Goal: Navigation & Orientation: Find specific page/section

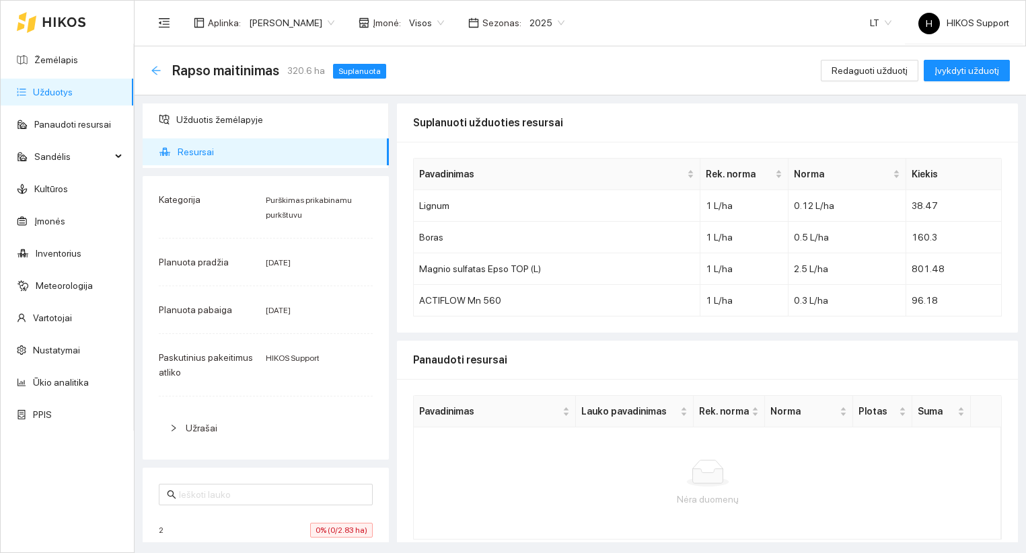
click at [159, 68] on icon "arrow-left" at bounding box center [156, 70] width 11 height 11
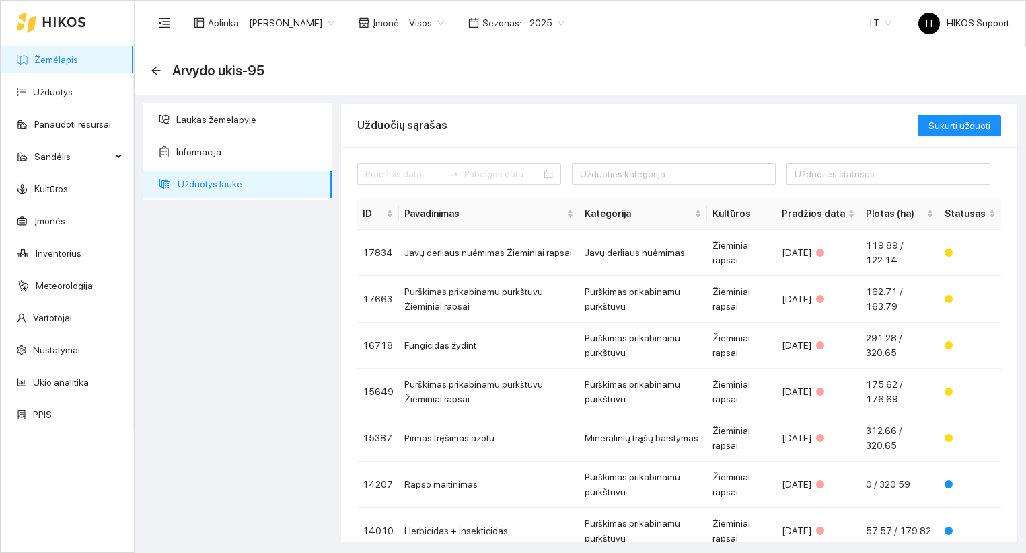
click at [61, 61] on link "Žemėlapis" at bounding box center [56, 59] width 44 height 11
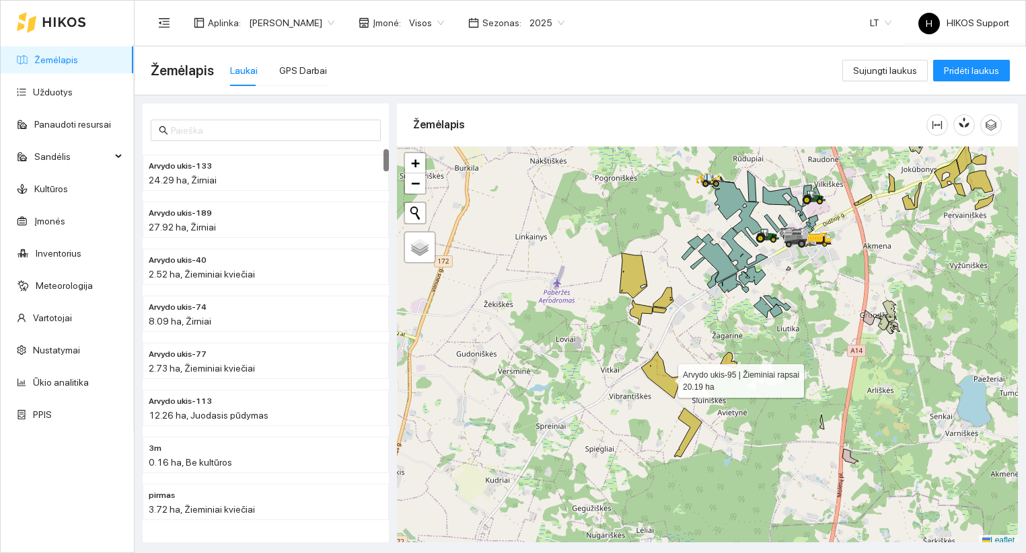
click at [664, 378] on icon at bounding box center [661, 375] width 40 height 47
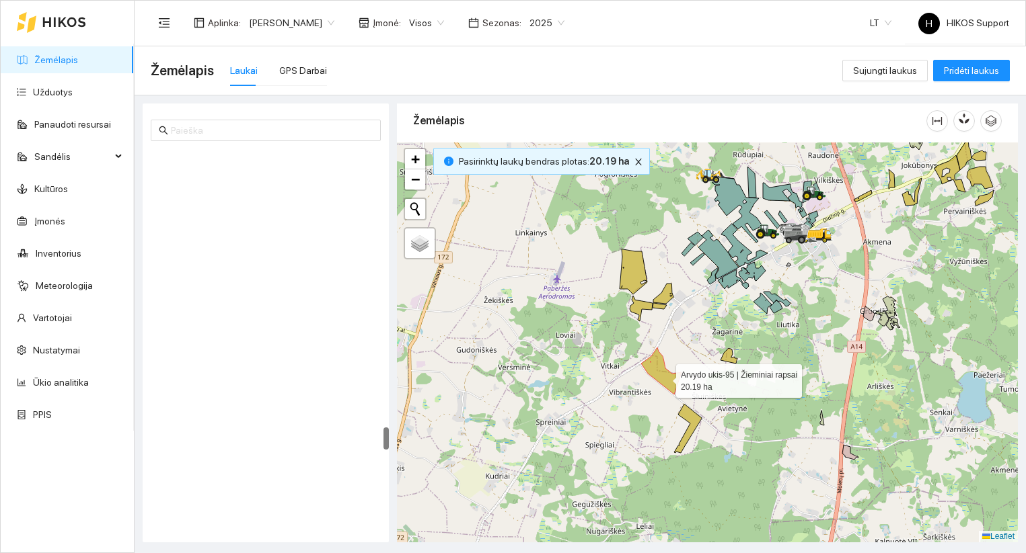
scroll to position [4601, 0]
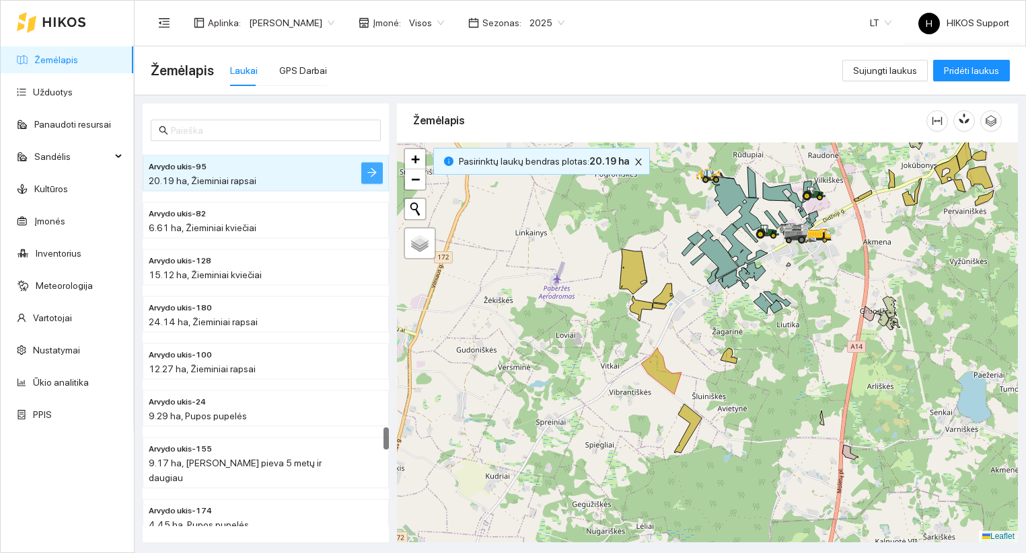
click at [374, 173] on icon "arrow-right" at bounding box center [371, 172] width 9 height 9
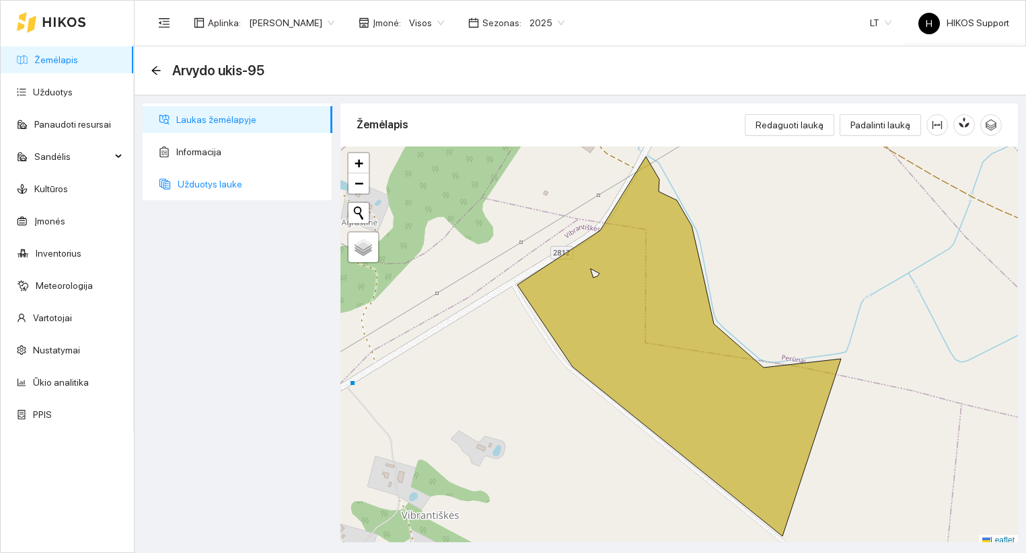
click at [187, 171] on span "Užduotys lauke" at bounding box center [250, 184] width 144 height 27
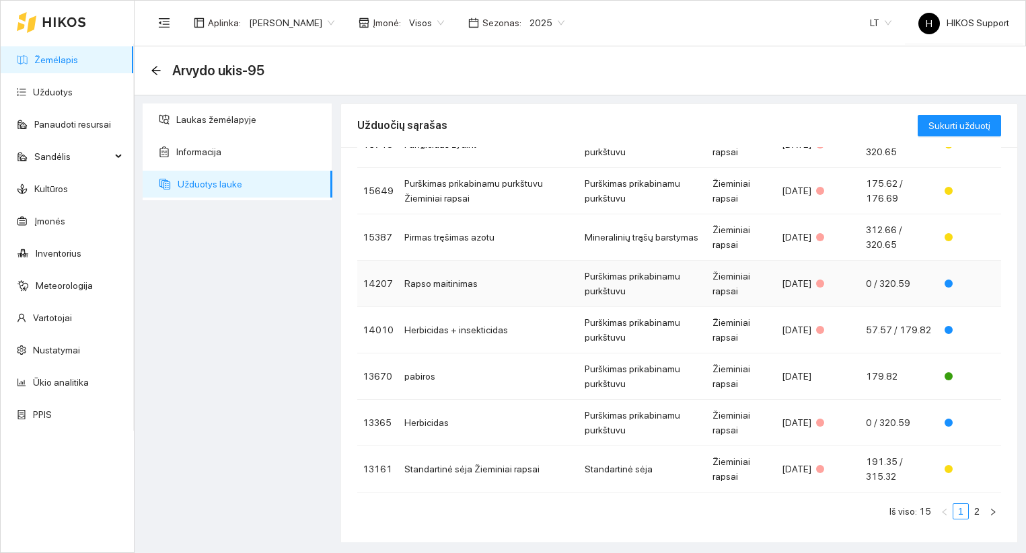
scroll to position [202, 0]
click at [974, 512] on link "2" at bounding box center [976, 511] width 15 height 15
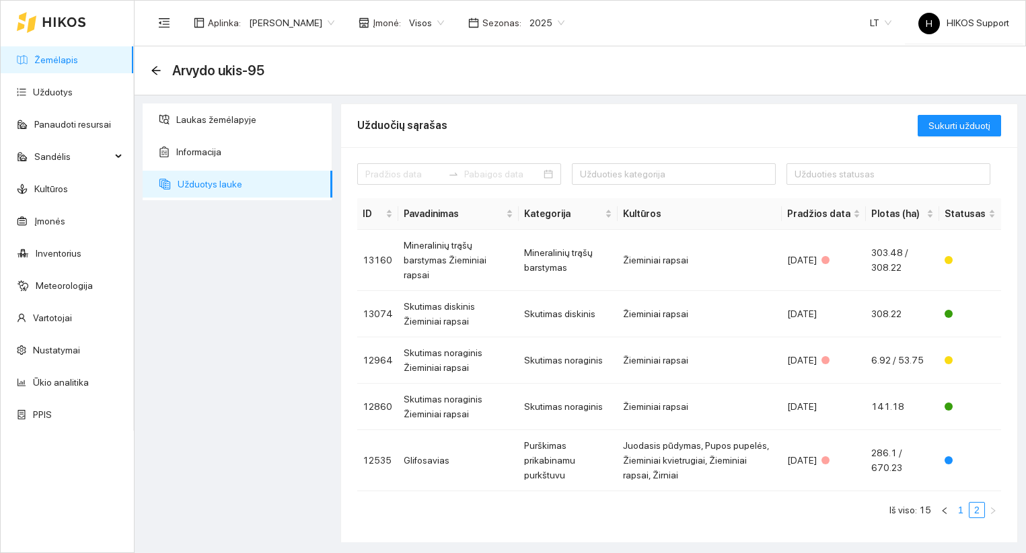
click at [960, 503] on link "1" at bounding box center [960, 510] width 15 height 15
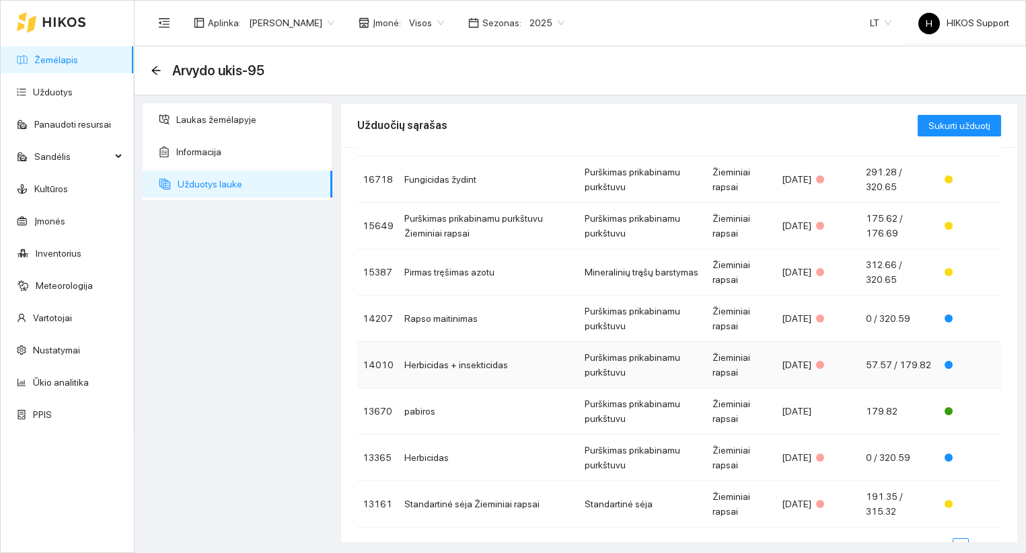
scroll to position [163, 0]
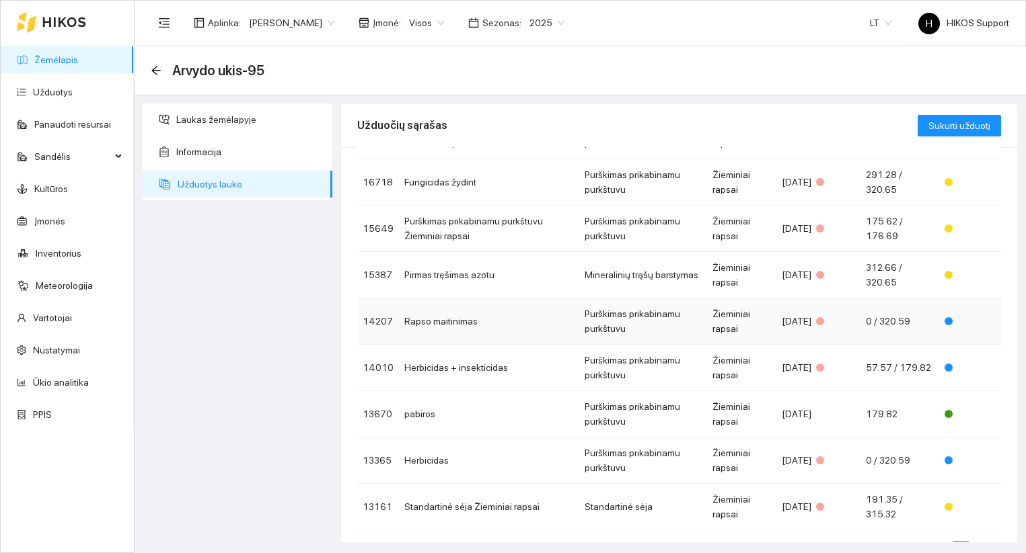
click at [457, 318] on td "Rapso maitinimas" at bounding box center [489, 322] width 180 height 46
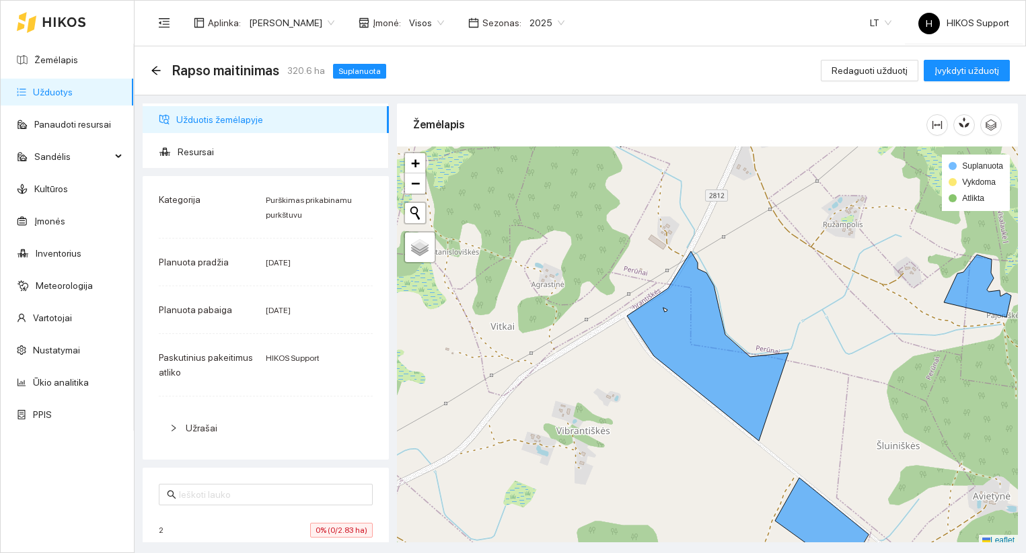
scroll to position [4, 0]
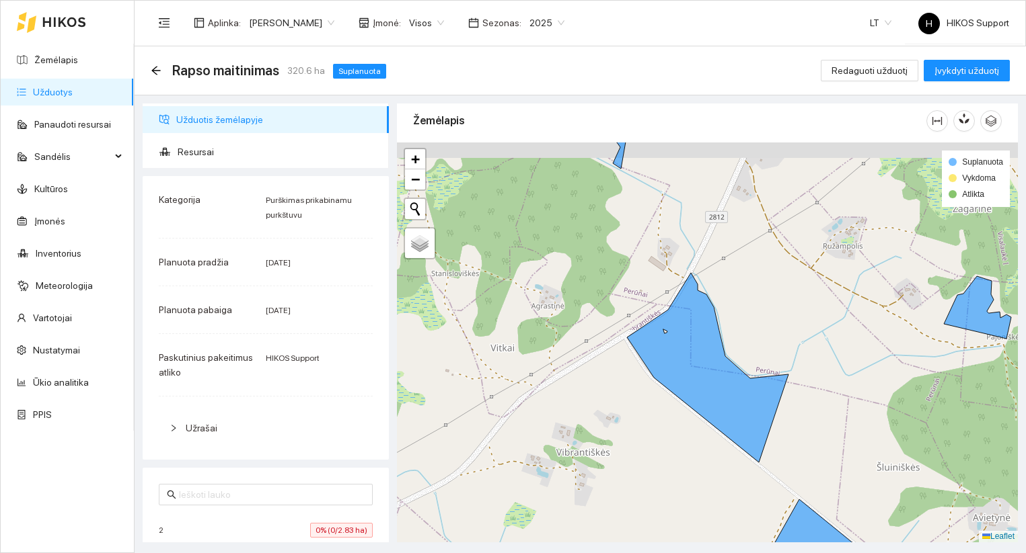
drag, startPoint x: 769, startPoint y: 264, endPoint x: 769, endPoint y: 289, distance: 25.6
click at [769, 289] on div at bounding box center [707, 343] width 621 height 400
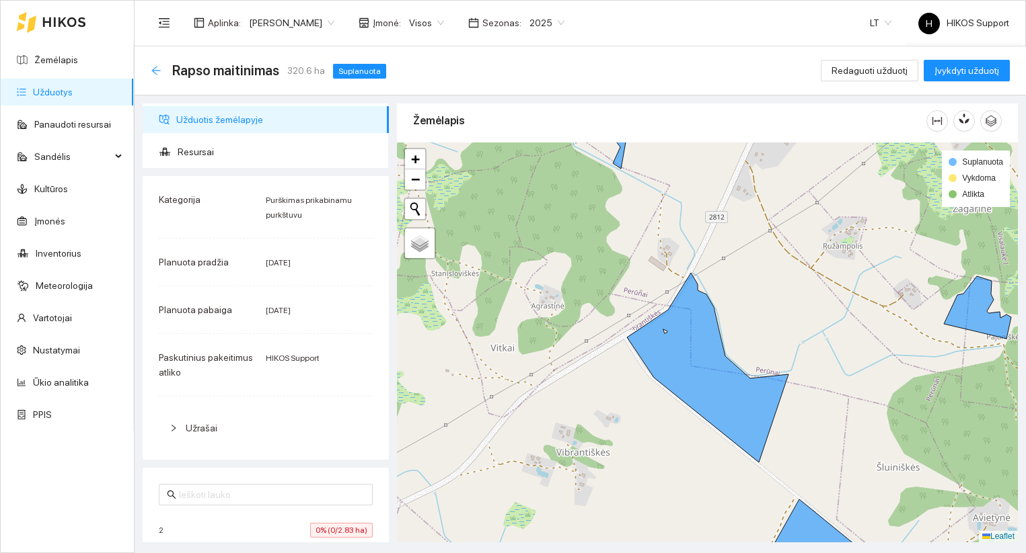
click at [159, 71] on icon "arrow-left" at bounding box center [156, 70] width 11 height 11
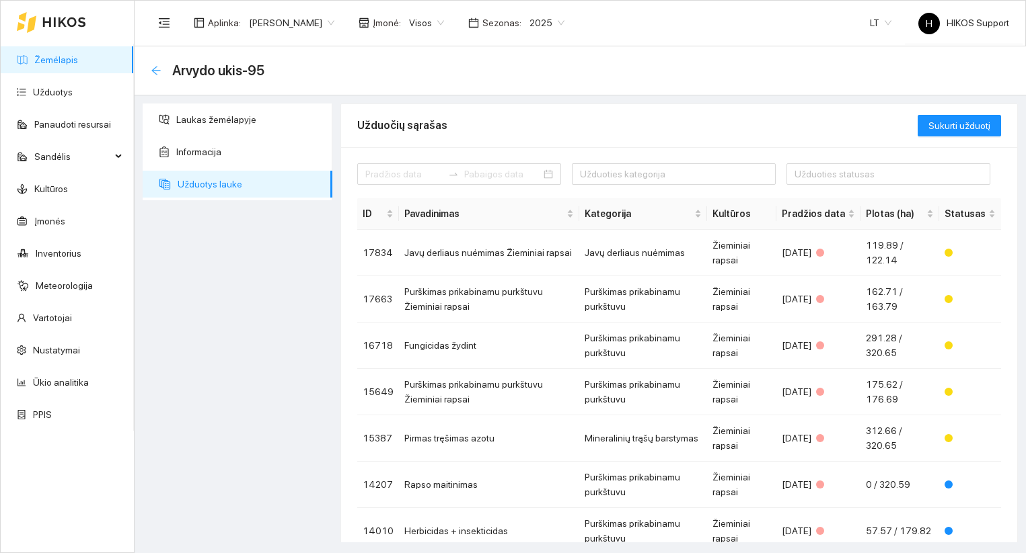
click at [155, 70] on icon "arrow-left" at bounding box center [155, 70] width 9 height 9
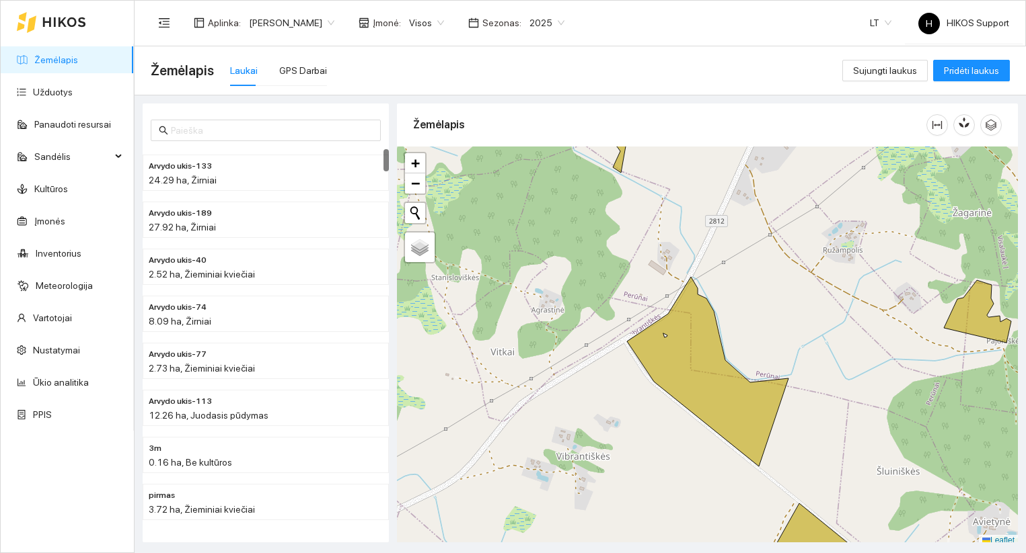
scroll to position [4, 0]
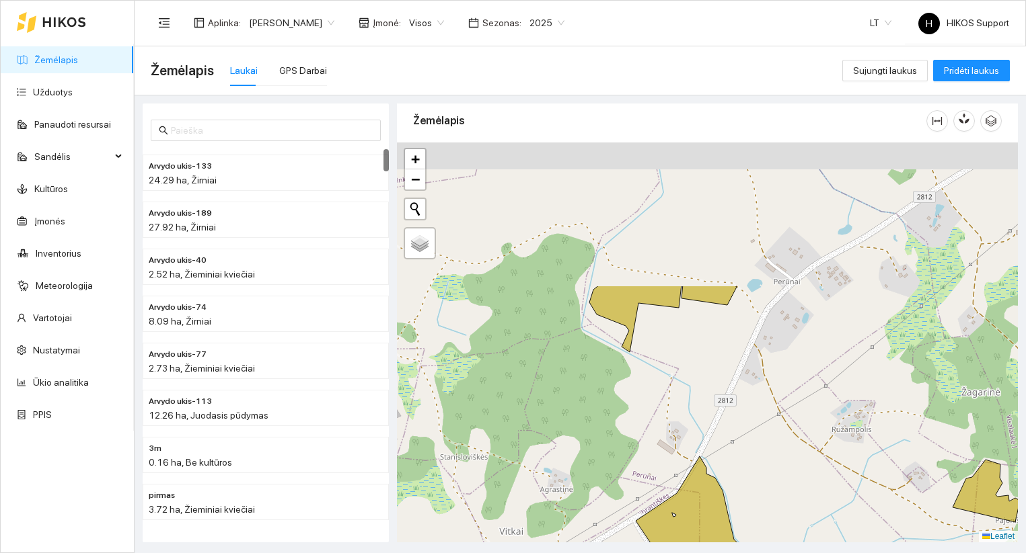
drag, startPoint x: 657, startPoint y: 295, endPoint x: 666, endPoint y: 488, distance: 193.2
click at [666, 489] on div at bounding box center [707, 343] width 621 height 400
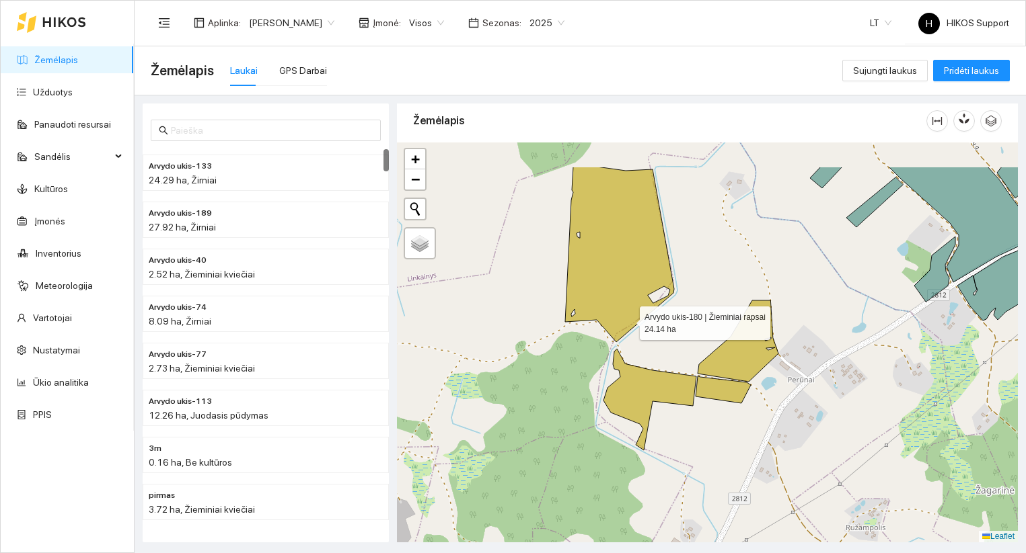
drag, startPoint x: 619, startPoint y: 285, endPoint x: 626, endPoint y: 317, distance: 33.0
click at [626, 317] on icon at bounding box center [619, 255] width 109 height 176
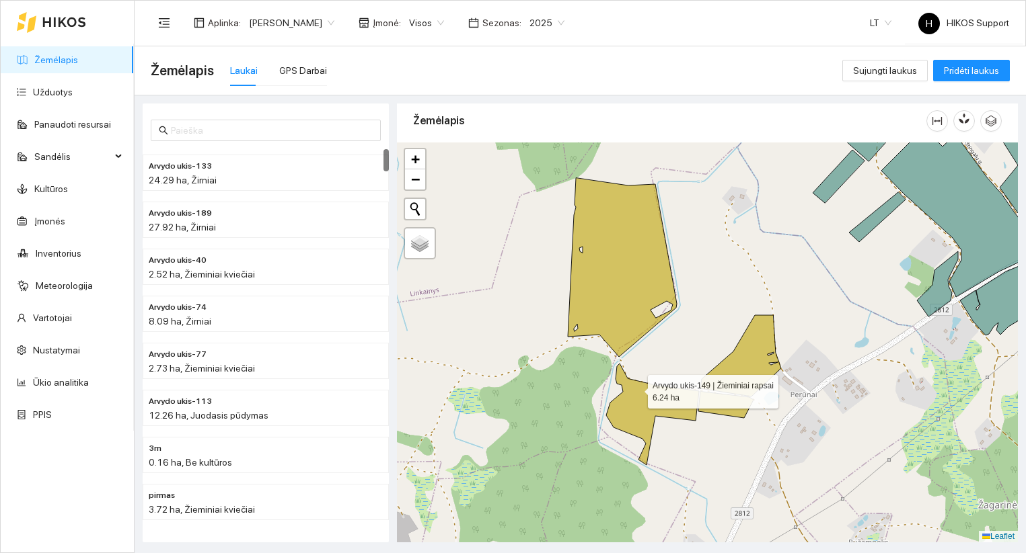
click at [636, 390] on icon at bounding box center [652, 415] width 93 height 102
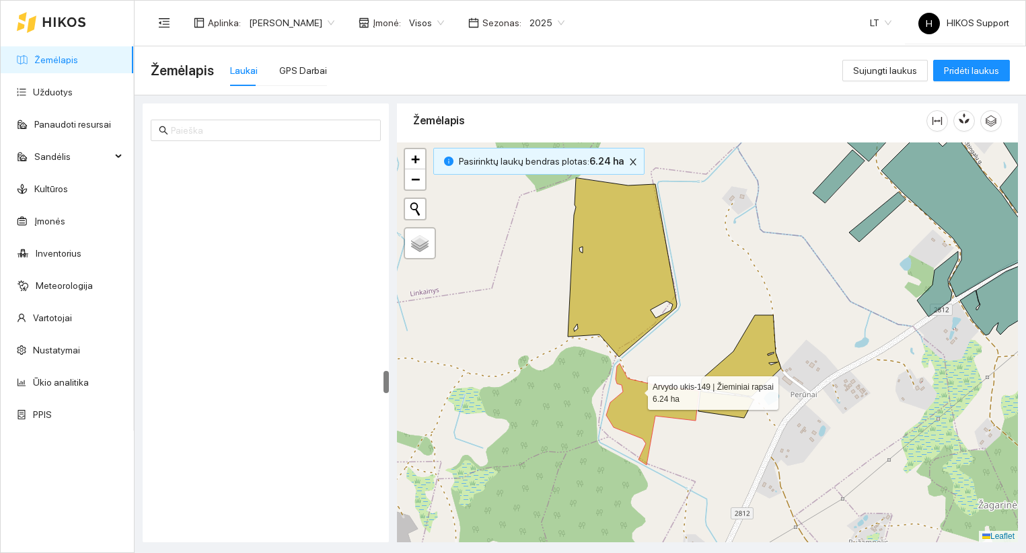
scroll to position [3662, 0]
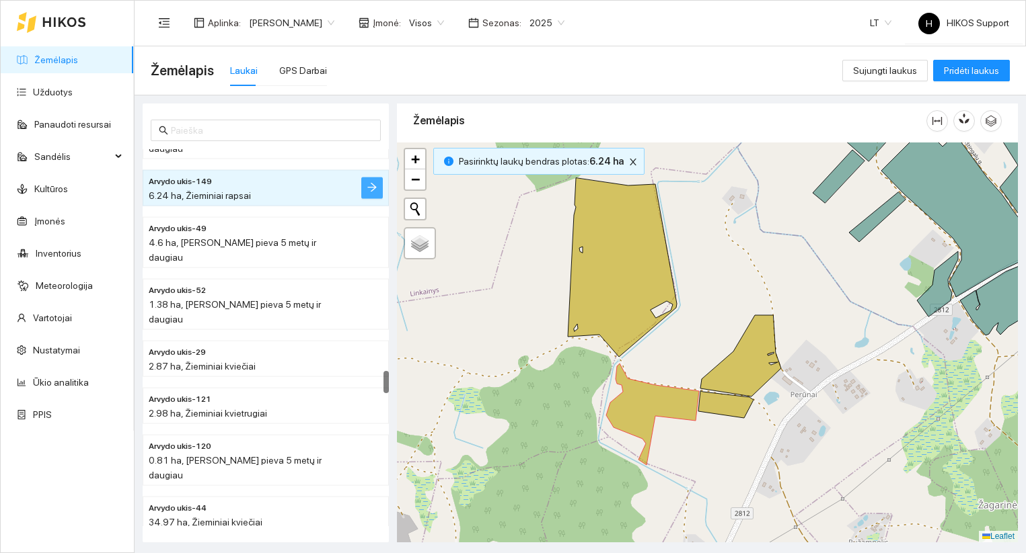
click at [369, 182] on icon "arrow-right" at bounding box center [372, 187] width 11 height 11
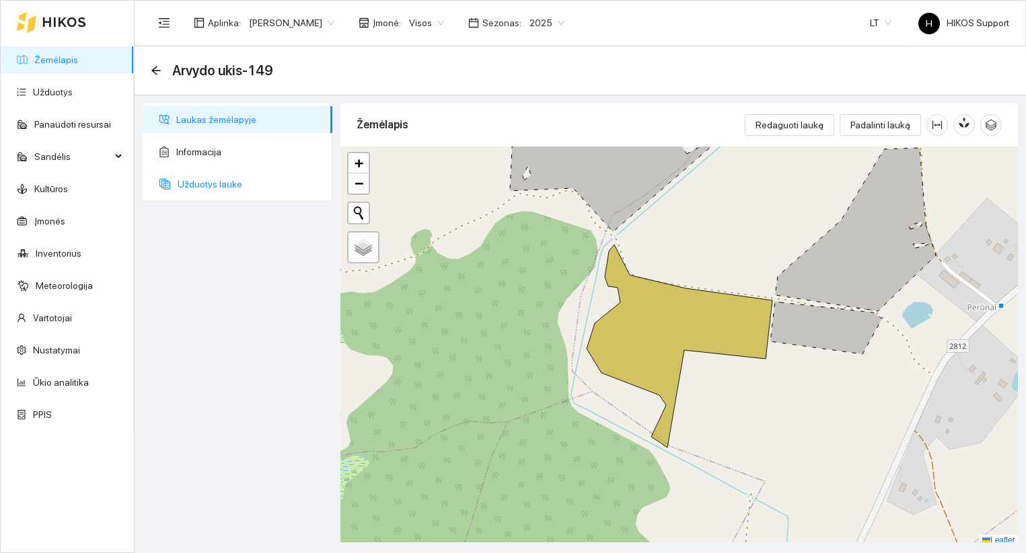
click at [218, 187] on span "Užduotys lauke" at bounding box center [250, 184] width 144 height 27
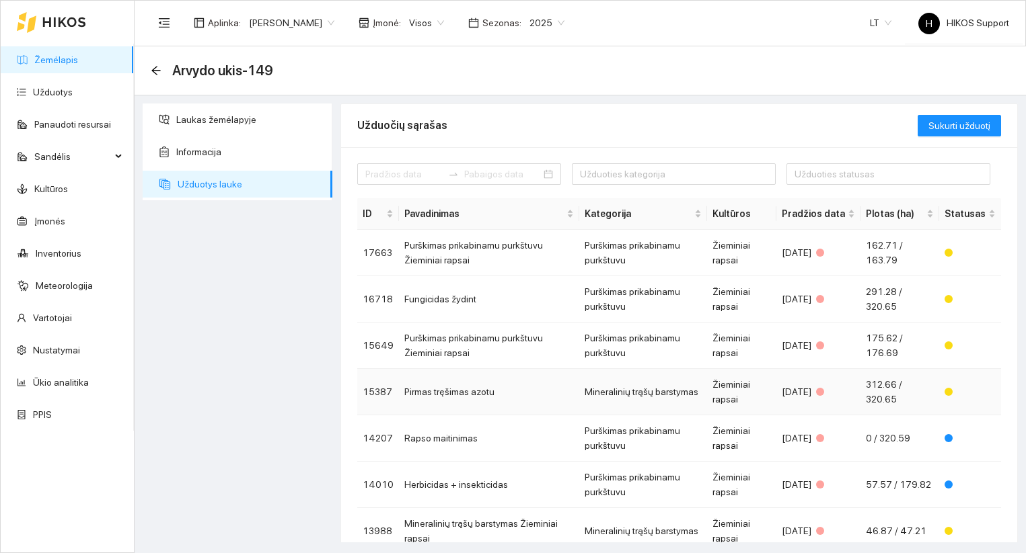
scroll to position [202, 0]
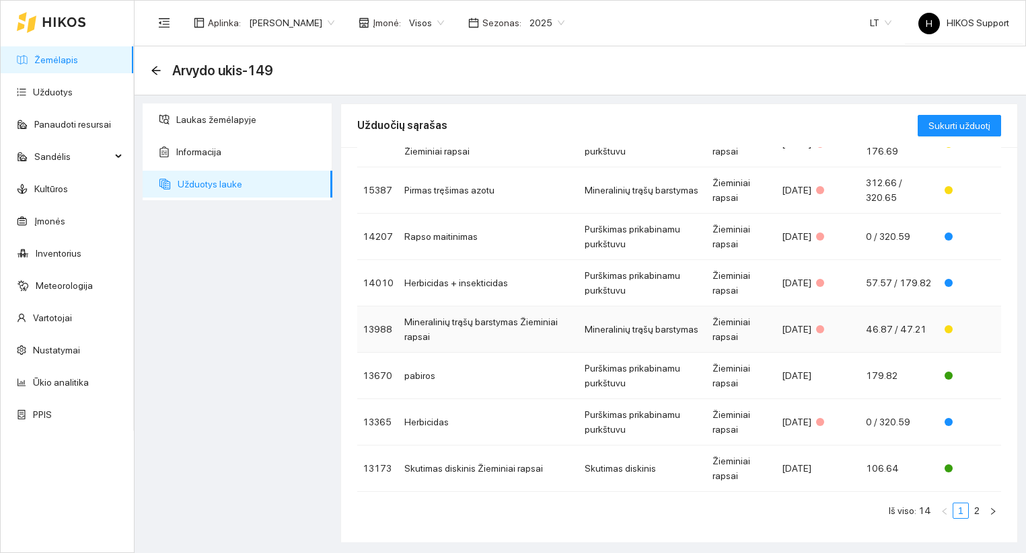
click at [512, 325] on td "Mineralinių trąšų barstymas Žieminiai rapsai" at bounding box center [489, 330] width 180 height 46
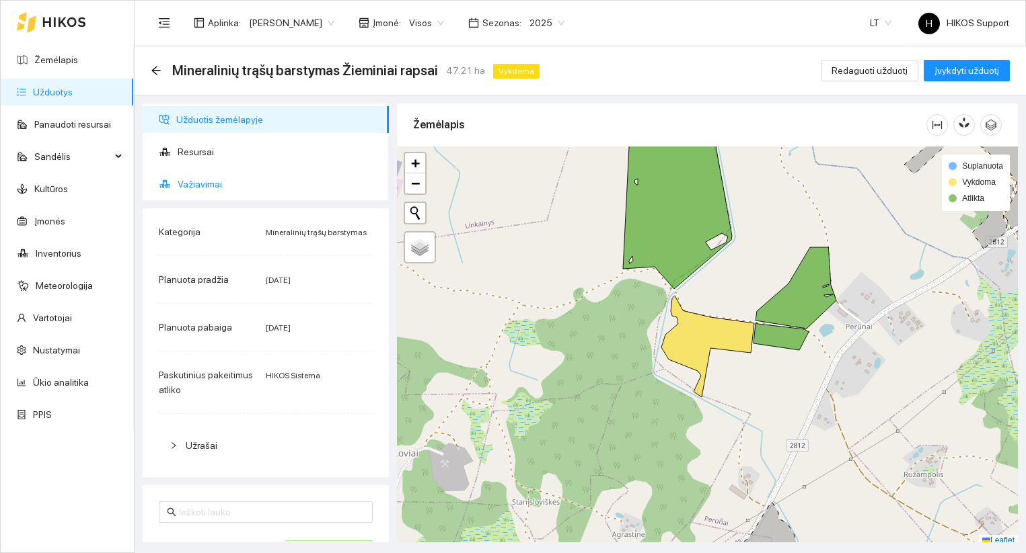
click at [204, 182] on span "Važiavimai" at bounding box center [278, 184] width 200 height 27
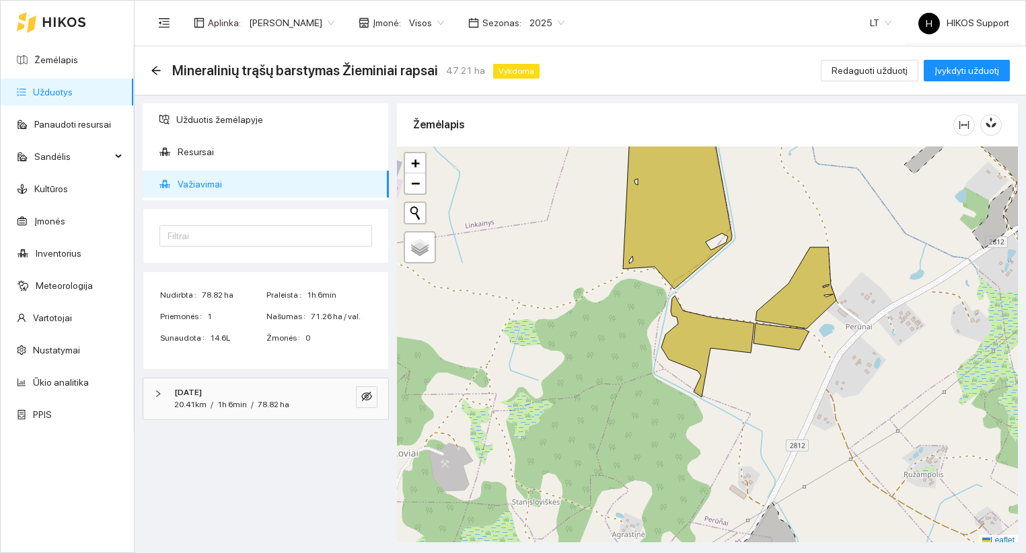
click at [225, 401] on span "1h 6min" at bounding box center [232, 404] width 30 height 9
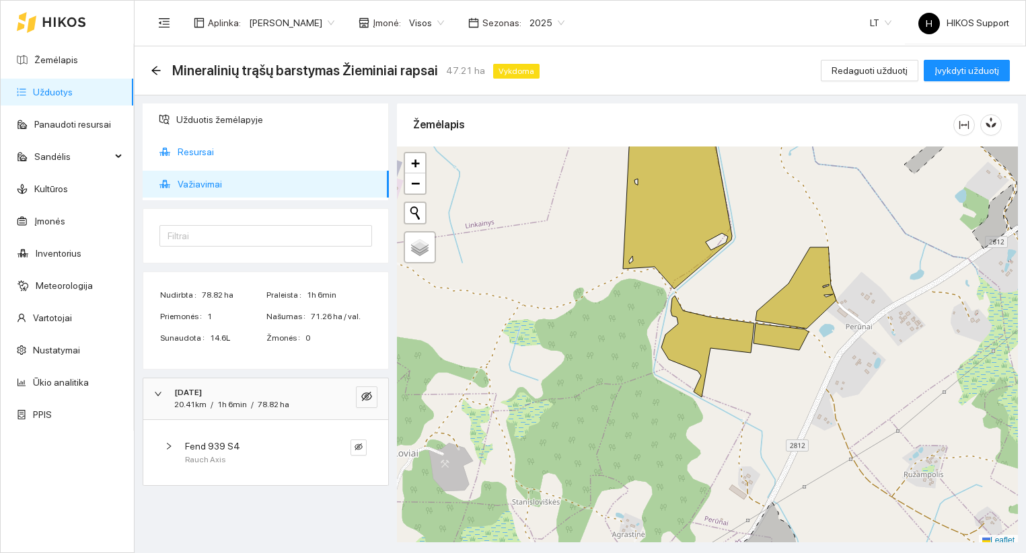
click at [198, 154] on span "Resursai" at bounding box center [278, 152] width 200 height 27
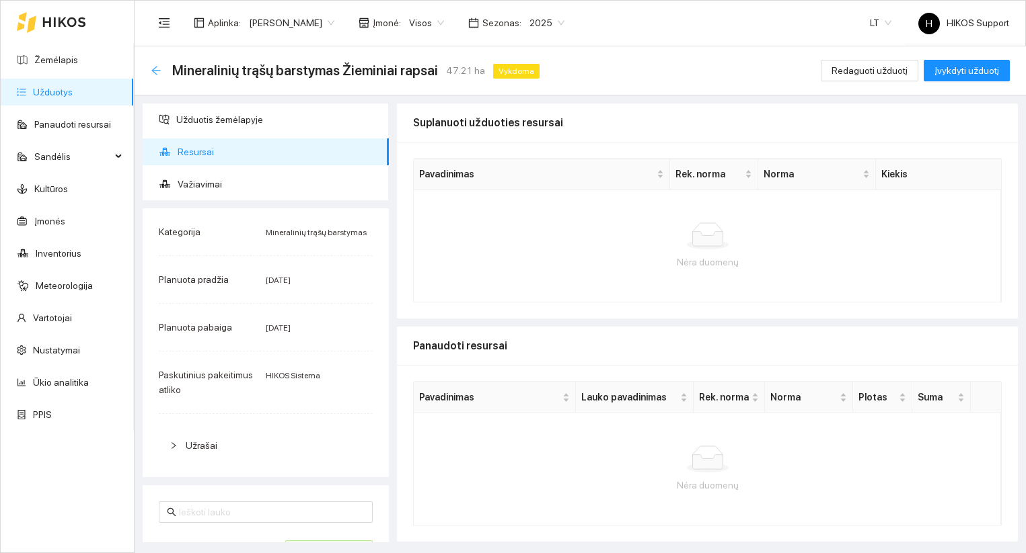
click at [157, 69] on icon "arrow-left" at bounding box center [156, 70] width 11 height 11
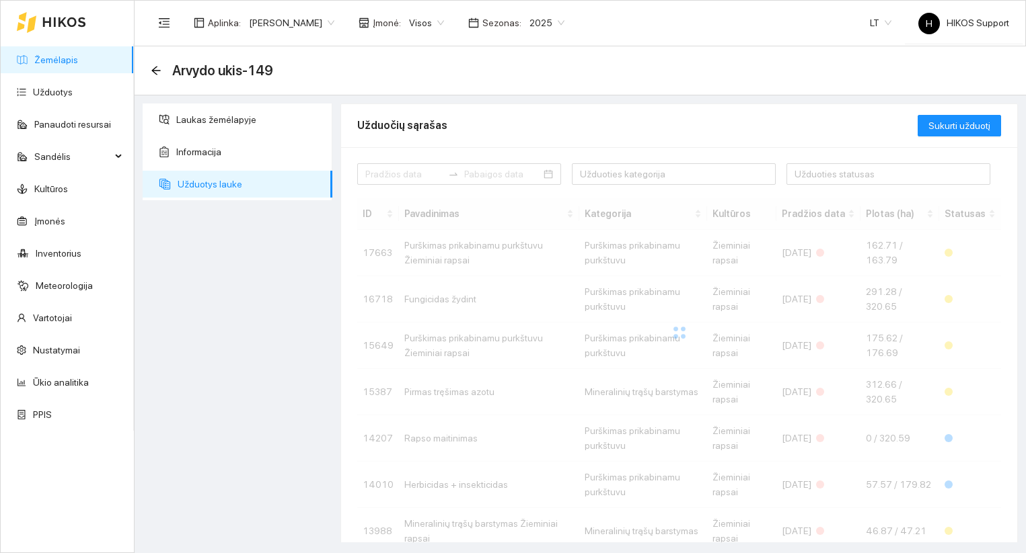
click at [59, 56] on link "Žemėlapis" at bounding box center [56, 59] width 44 height 11
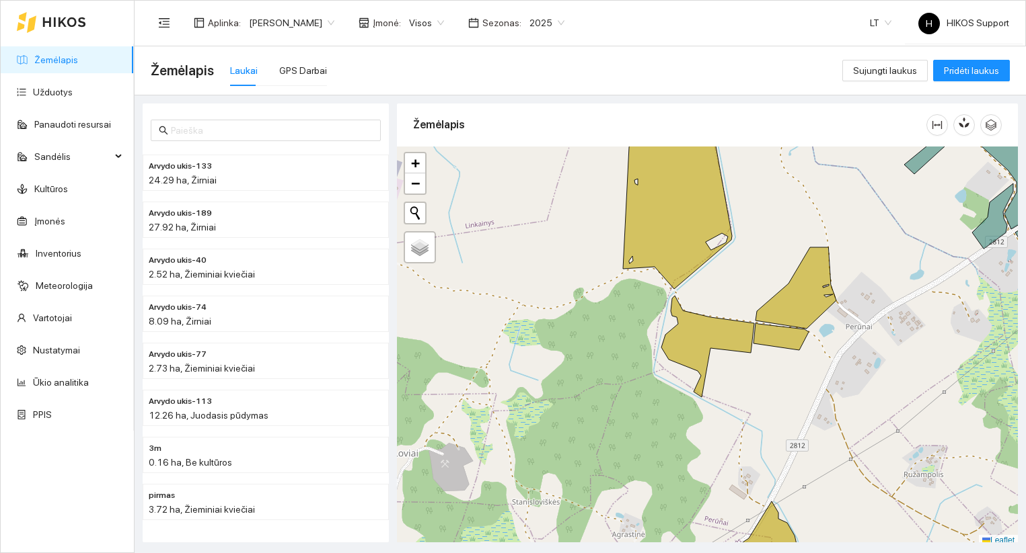
scroll to position [4, 0]
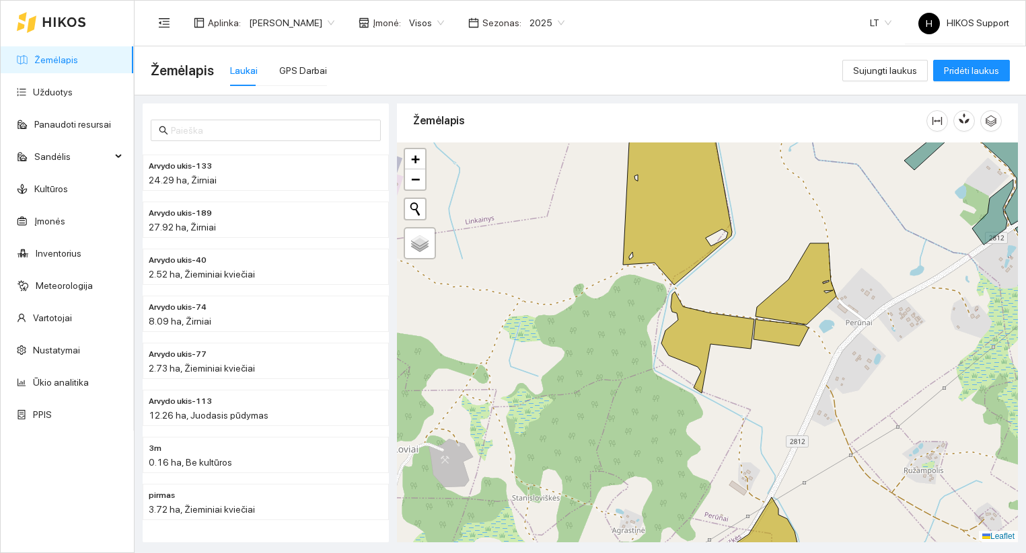
drag, startPoint x: 771, startPoint y: 192, endPoint x: 771, endPoint y: 300, distance: 107.6
click at [771, 300] on div at bounding box center [707, 343] width 621 height 400
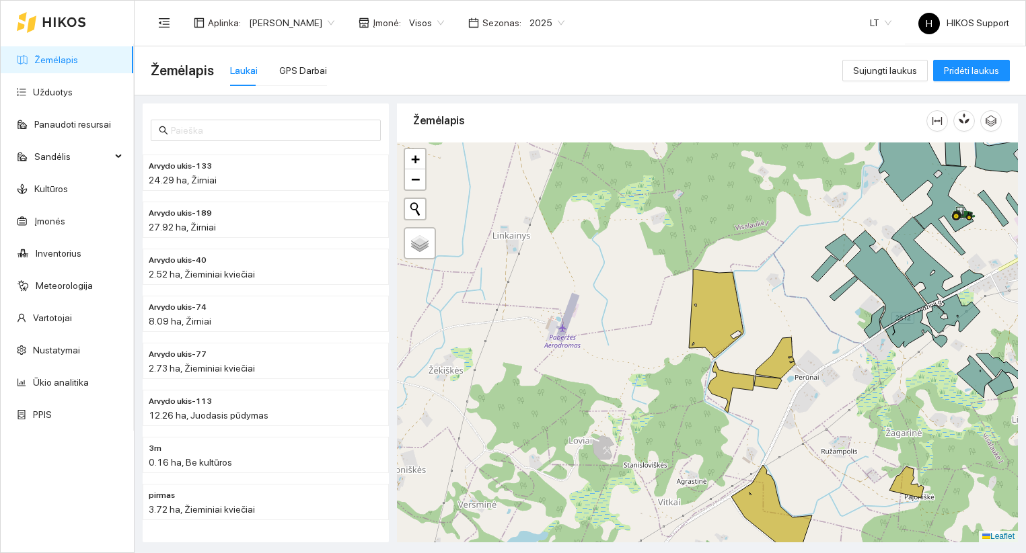
drag, startPoint x: 882, startPoint y: 317, endPoint x: 826, endPoint y: 245, distance: 91.1
click at [863, 306] on icon at bounding box center [873, 322] width 20 height 32
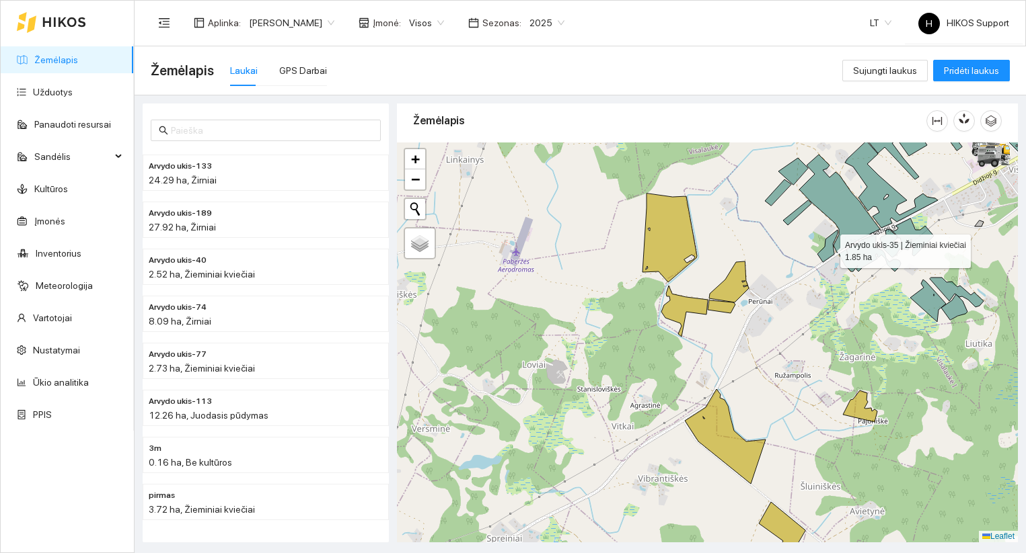
click at [34, 54] on link "Žemėlapis" at bounding box center [56, 59] width 44 height 11
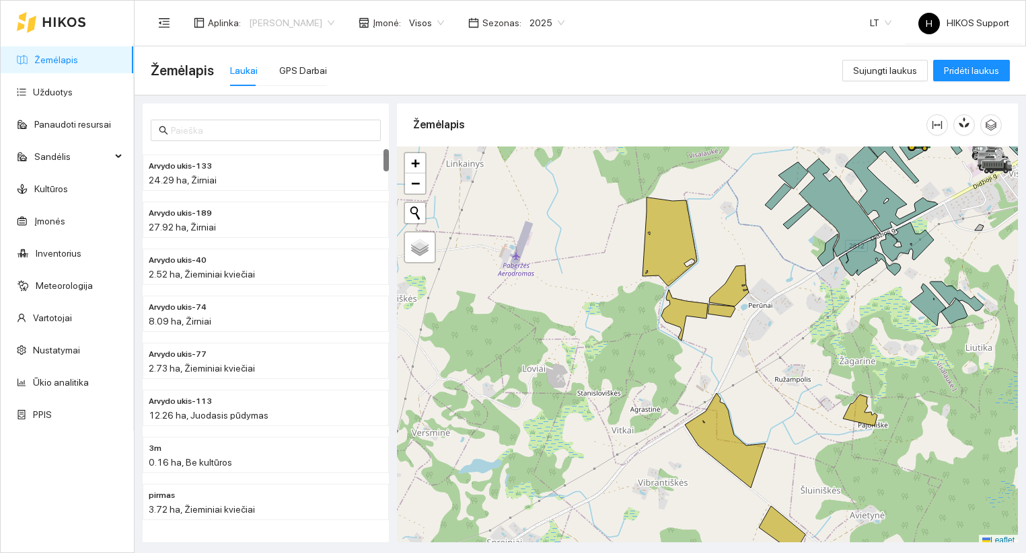
click at [300, 30] on span "[PERSON_NAME]" at bounding box center [291, 23] width 85 height 20
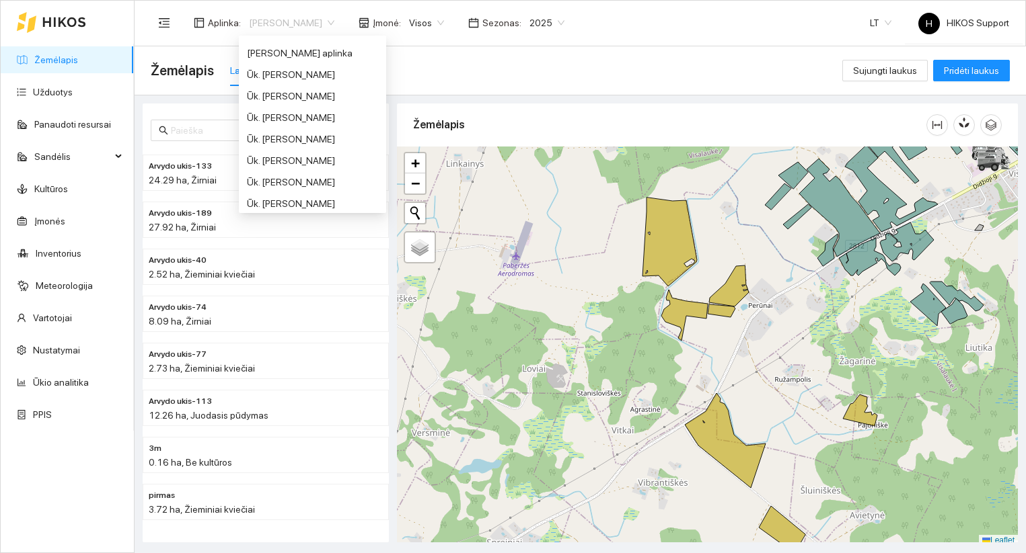
scroll to position [763, 0]
click at [311, 104] on div "Ūk. [PERSON_NAME]" at bounding box center [312, 103] width 131 height 15
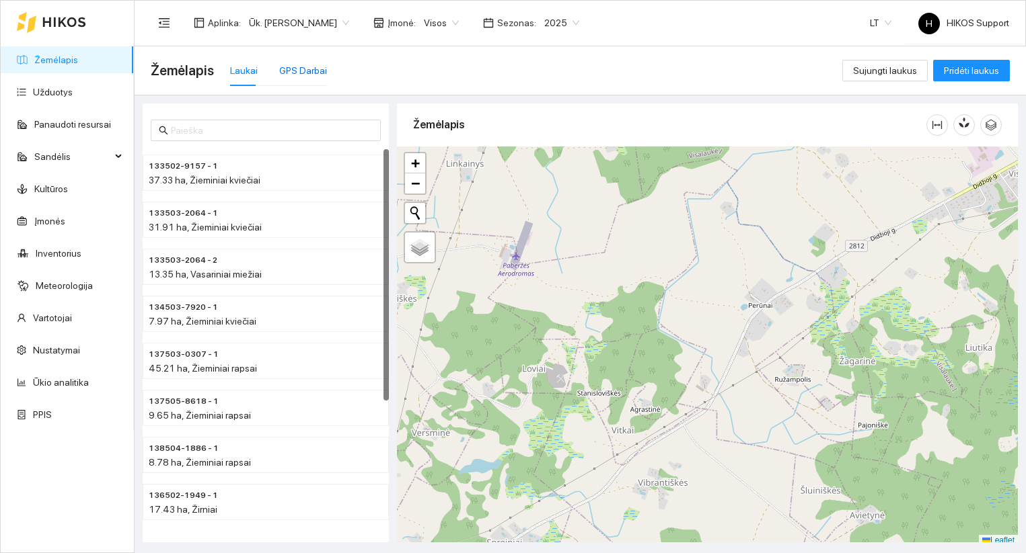
click at [303, 69] on div "GPS Darbai" at bounding box center [303, 70] width 48 height 15
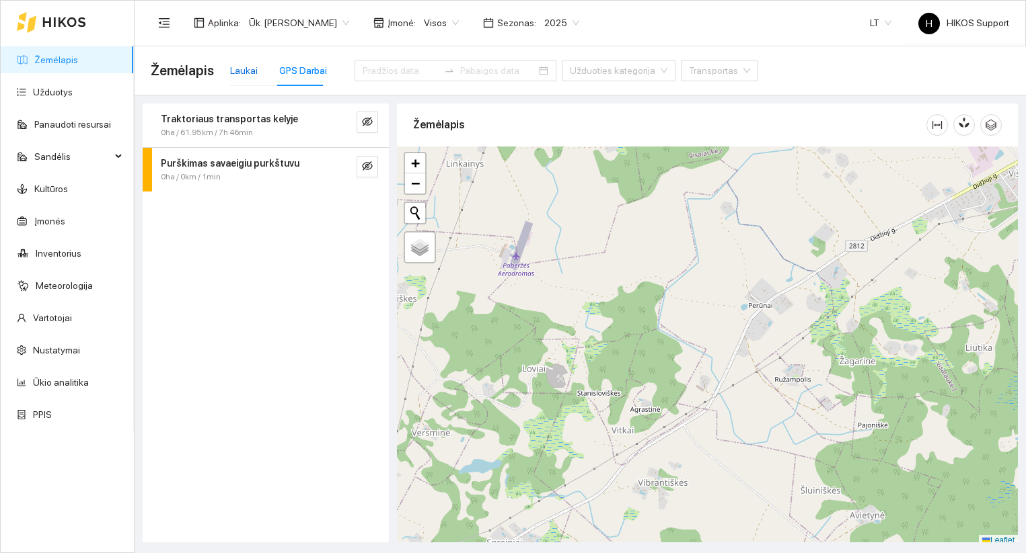
click at [238, 66] on div "Laukai" at bounding box center [244, 70] width 28 height 15
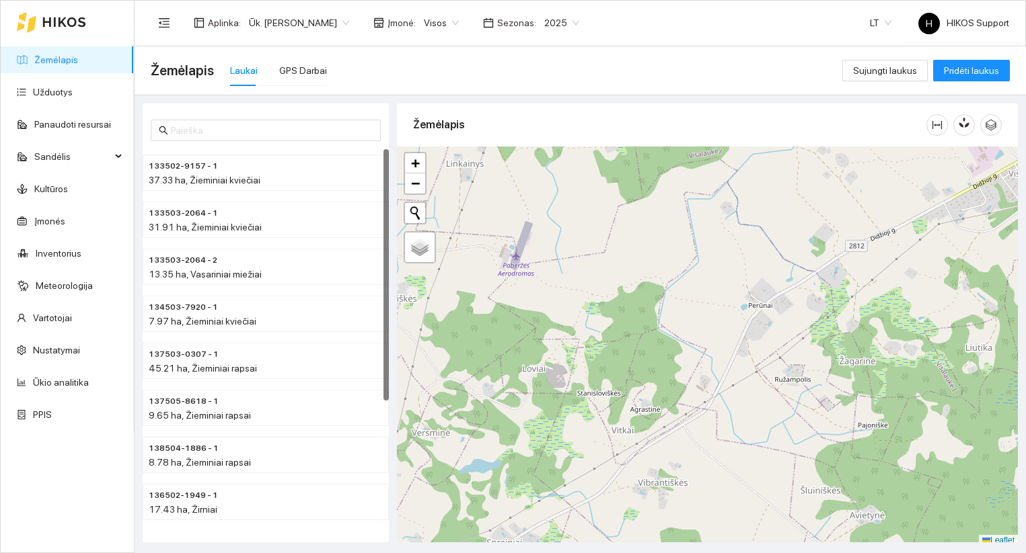
click at [69, 63] on link "Žemėlapis" at bounding box center [56, 59] width 44 height 11
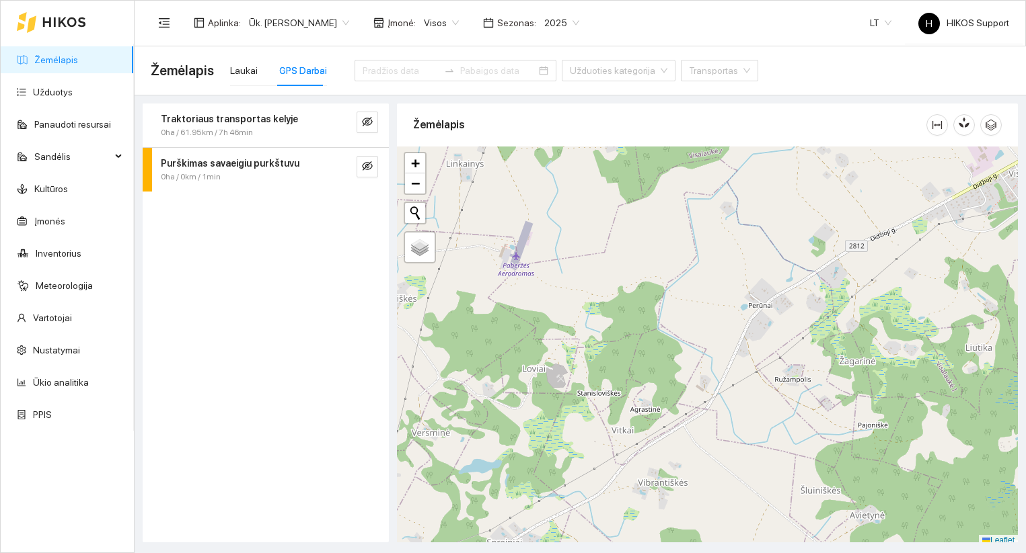
click at [315, 17] on span "Ūk. [PERSON_NAME]" at bounding box center [299, 23] width 100 height 20
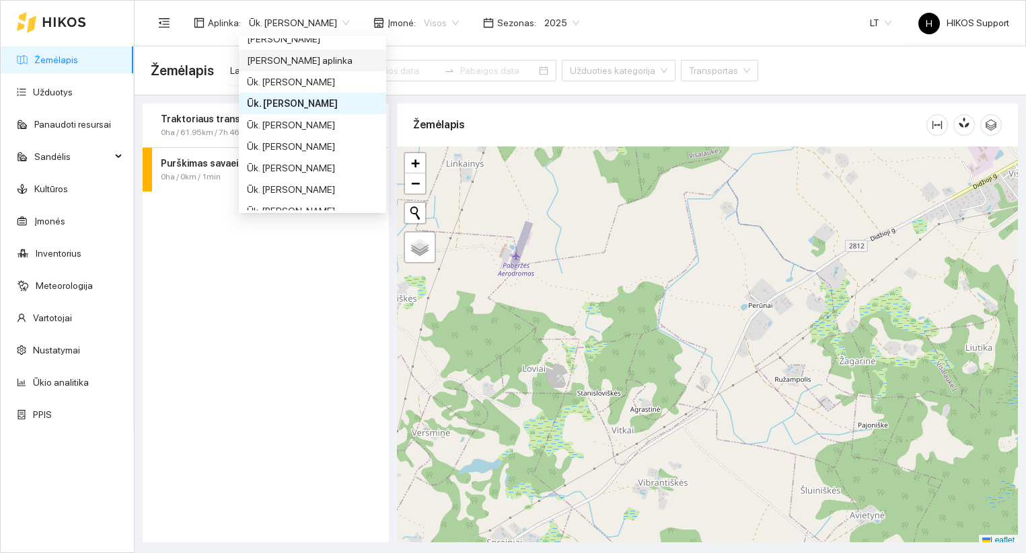
click at [436, 24] on span "Visos" at bounding box center [441, 23] width 35 height 20
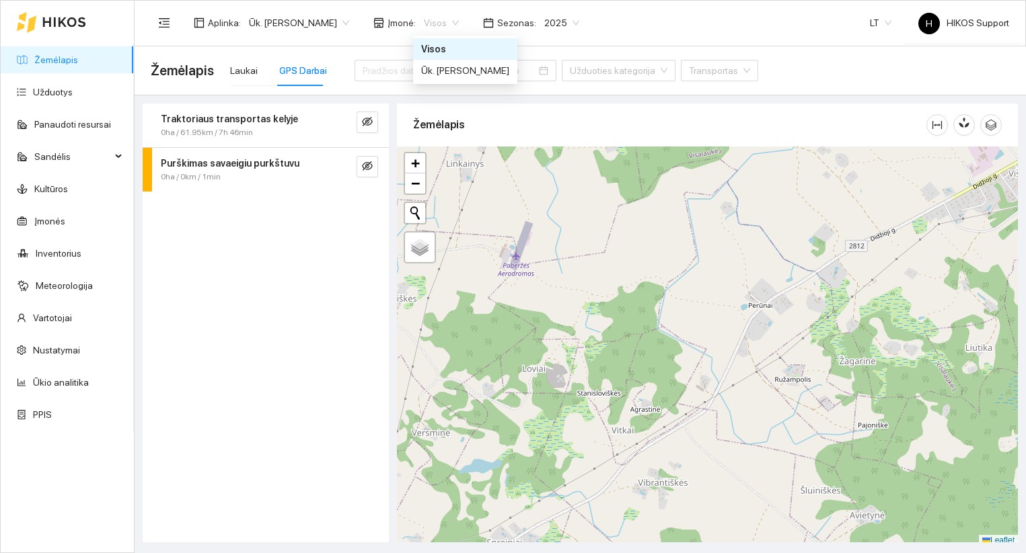
click at [613, 40] on div "Aplinka : Ūk. [PERSON_NAME] Įmonė : Visos Sezonas : 2025 LT H HIKOS Support" at bounding box center [580, 23] width 858 height 44
click at [56, 226] on link "Įmonės" at bounding box center [49, 221] width 31 height 11
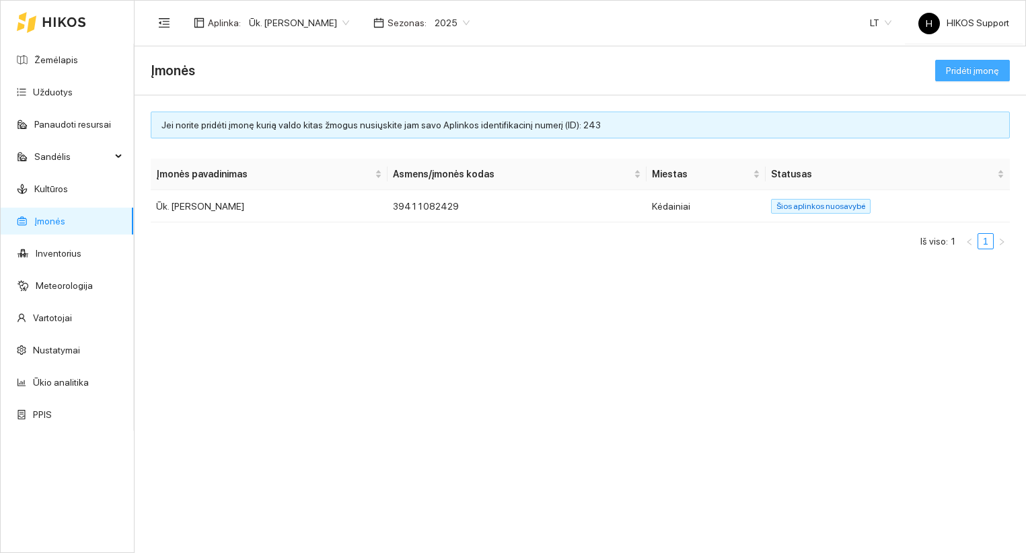
click at [970, 77] on span "Pridėti įmonę" at bounding box center [972, 70] width 53 height 15
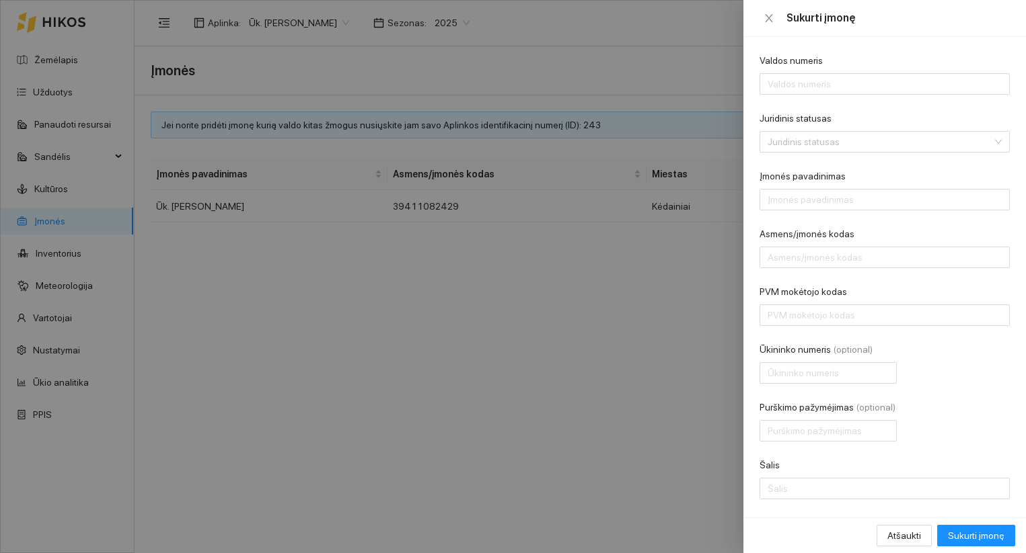
click at [557, 302] on div at bounding box center [513, 276] width 1026 height 553
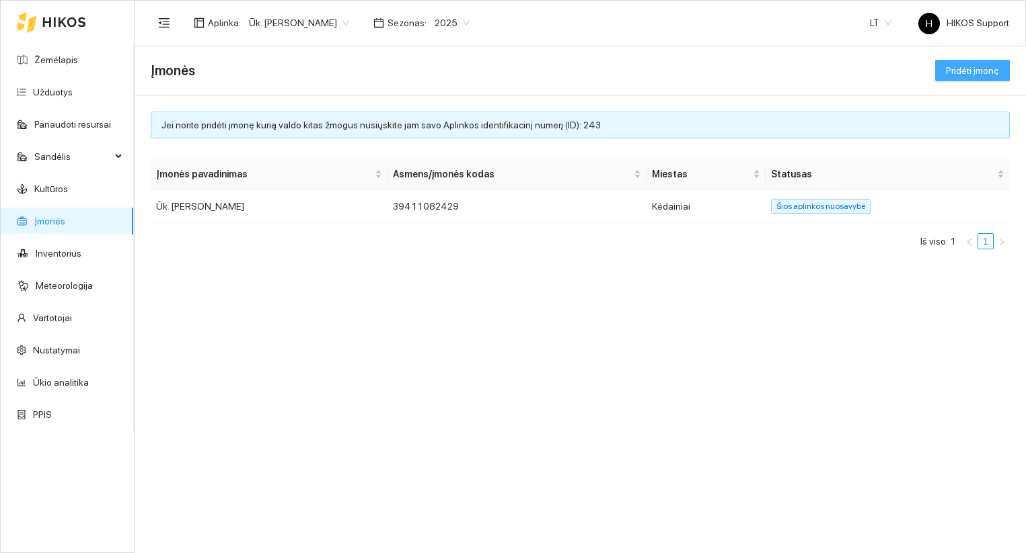
click at [975, 75] on span "Pridėti įmonę" at bounding box center [972, 70] width 53 height 15
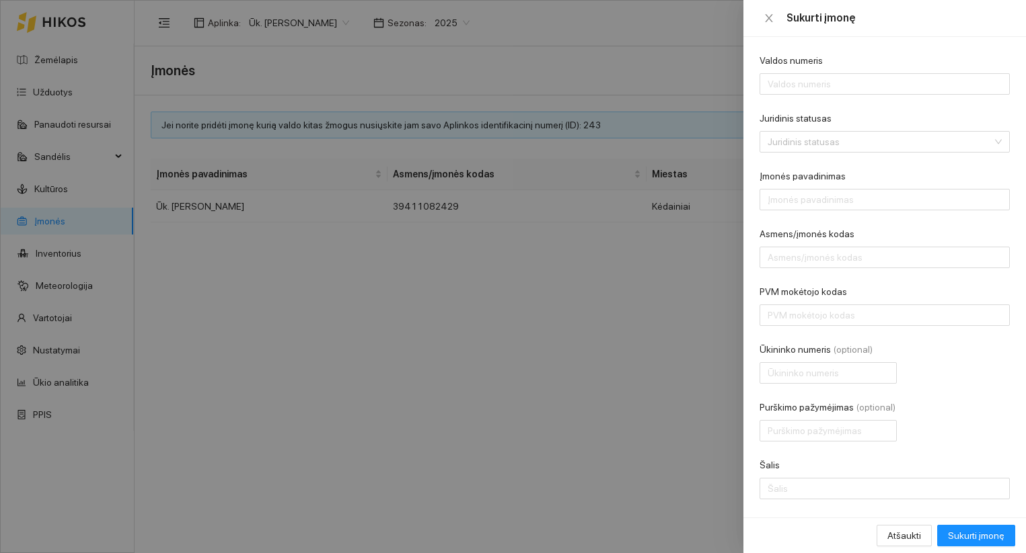
click at [651, 347] on div at bounding box center [513, 276] width 1026 height 553
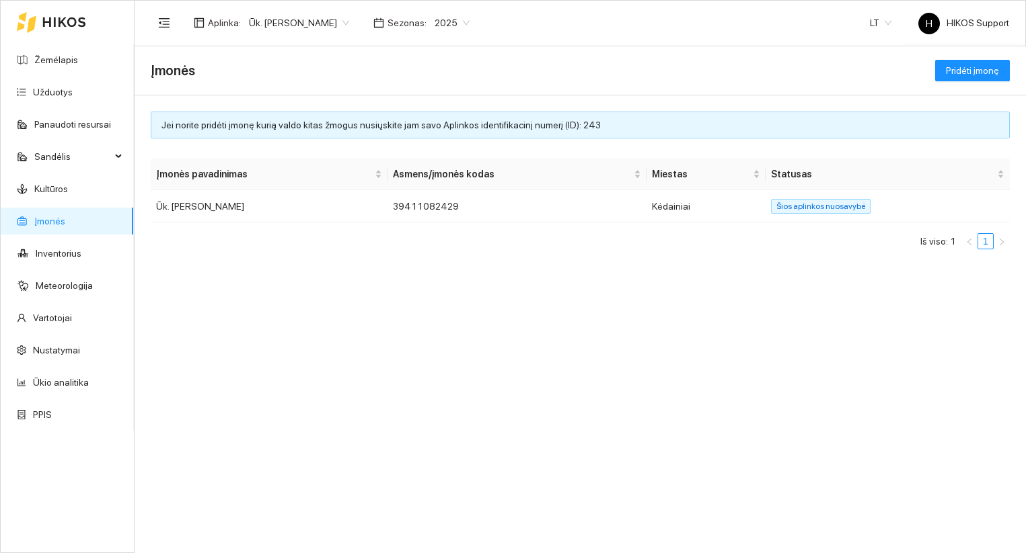
click at [335, 26] on span "Ūk. [PERSON_NAME]" at bounding box center [299, 23] width 100 height 20
click at [429, 81] on div "Įmonės Pridėti įmonę" at bounding box center [580, 70] width 859 height 27
click at [67, 57] on link "Žemėlapis" at bounding box center [56, 59] width 44 height 11
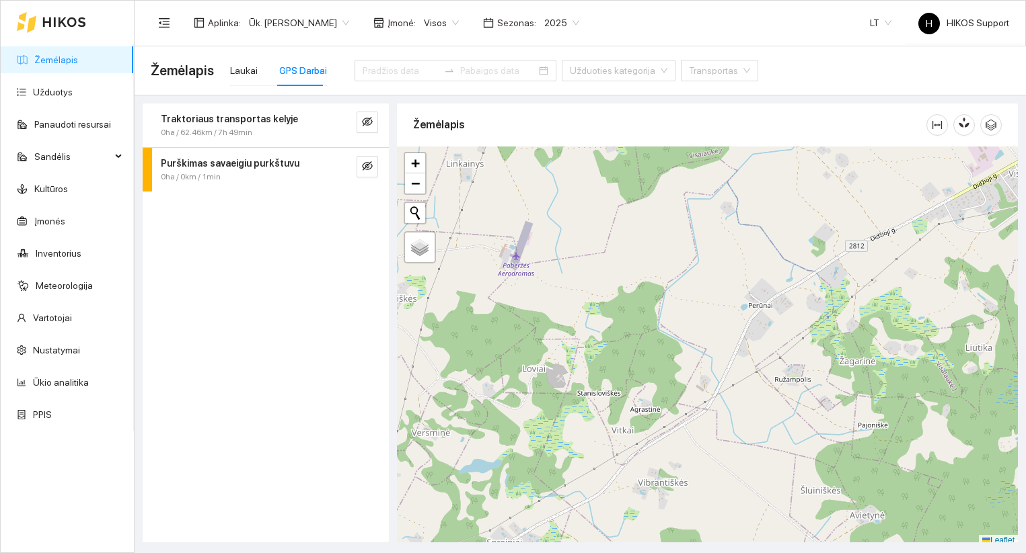
click at [323, 21] on span "Ūk. [PERSON_NAME]" at bounding box center [299, 23] width 100 height 20
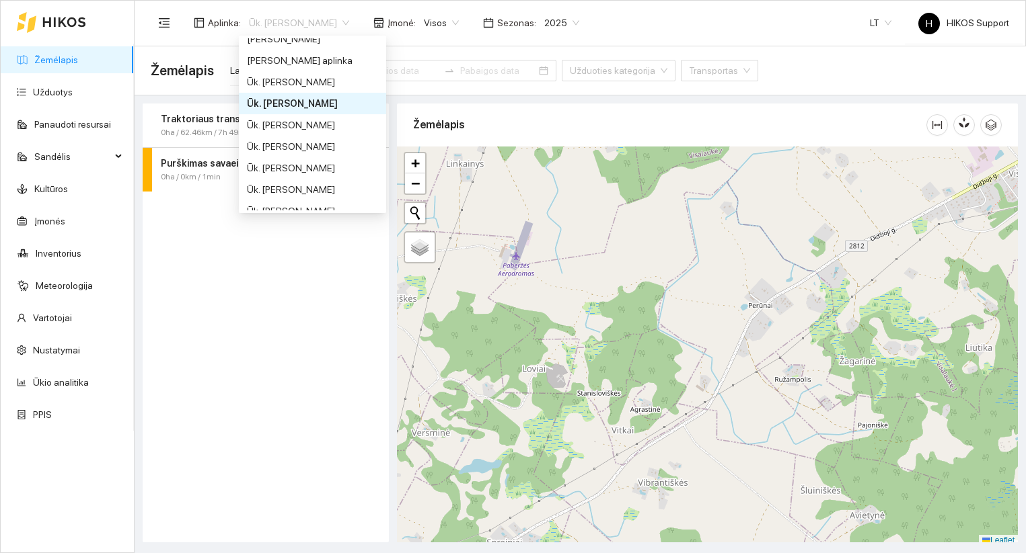
click at [339, 104] on div "Ūk. [PERSON_NAME]" at bounding box center [312, 103] width 131 height 15
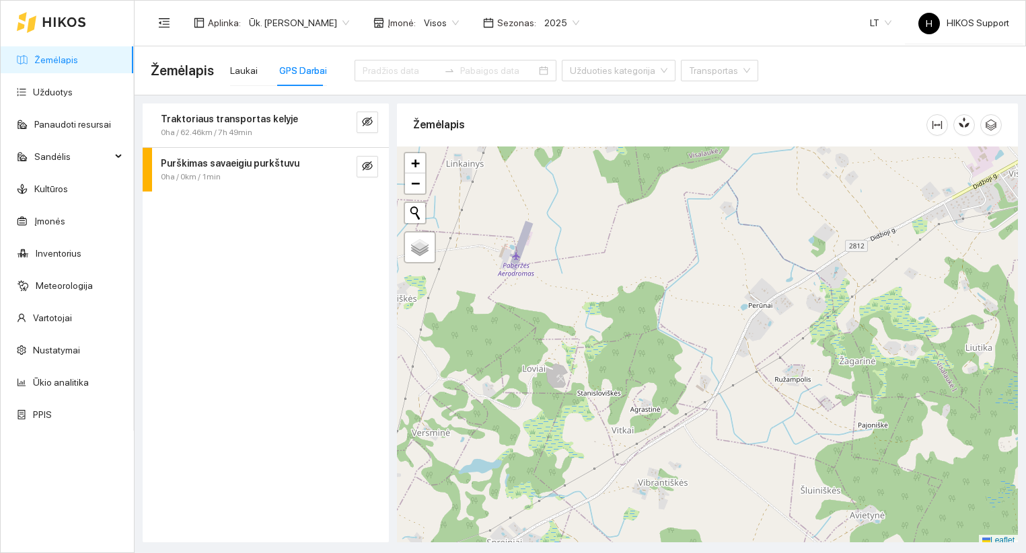
click at [437, 20] on span "Visos" at bounding box center [441, 23] width 35 height 20
click at [463, 68] on div "Ūk. [PERSON_NAME]" at bounding box center [465, 70] width 88 height 15
click at [42, 227] on link "Įmonės" at bounding box center [49, 221] width 31 height 11
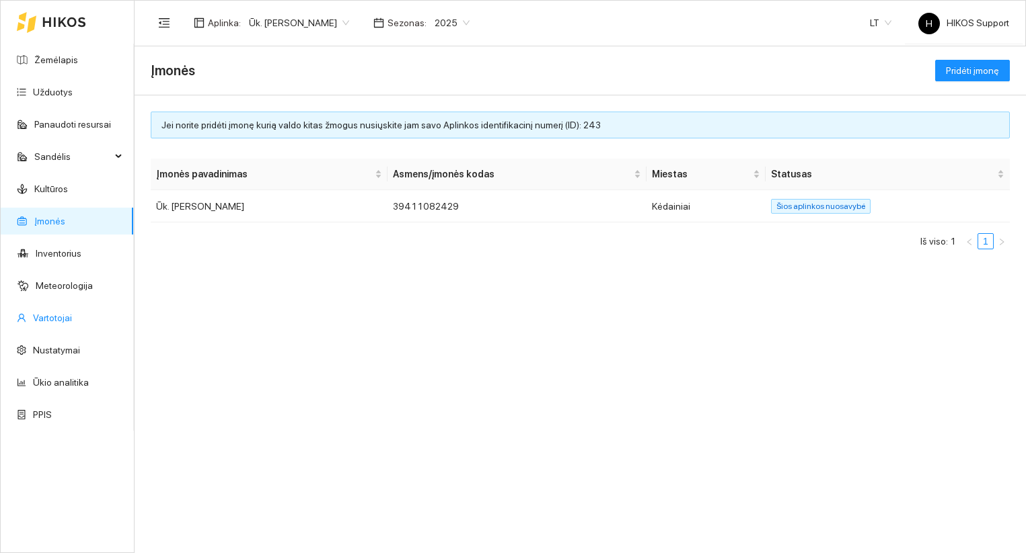
click at [45, 313] on link "Vartotojai" at bounding box center [52, 318] width 39 height 11
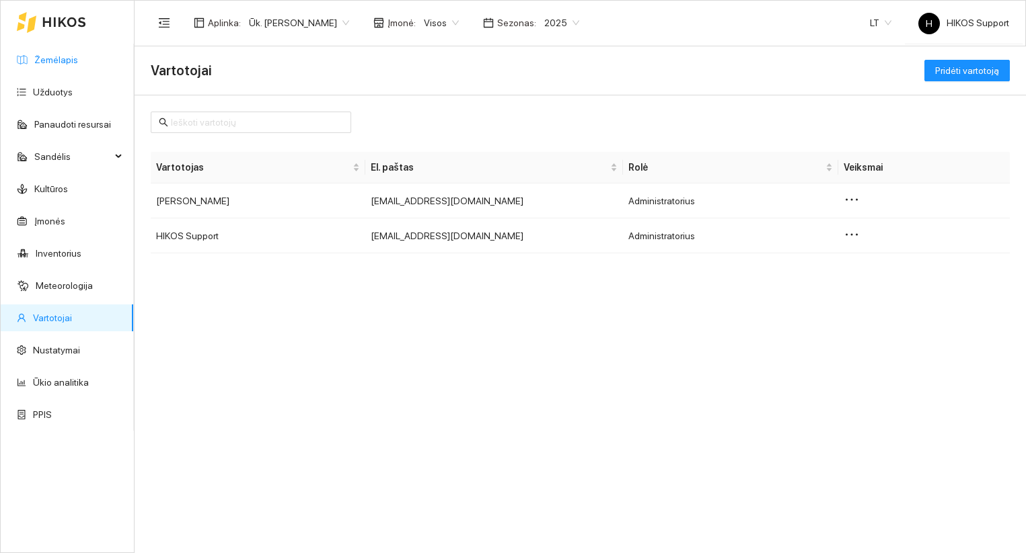
click at [63, 54] on link "Žemėlapis" at bounding box center [56, 59] width 44 height 11
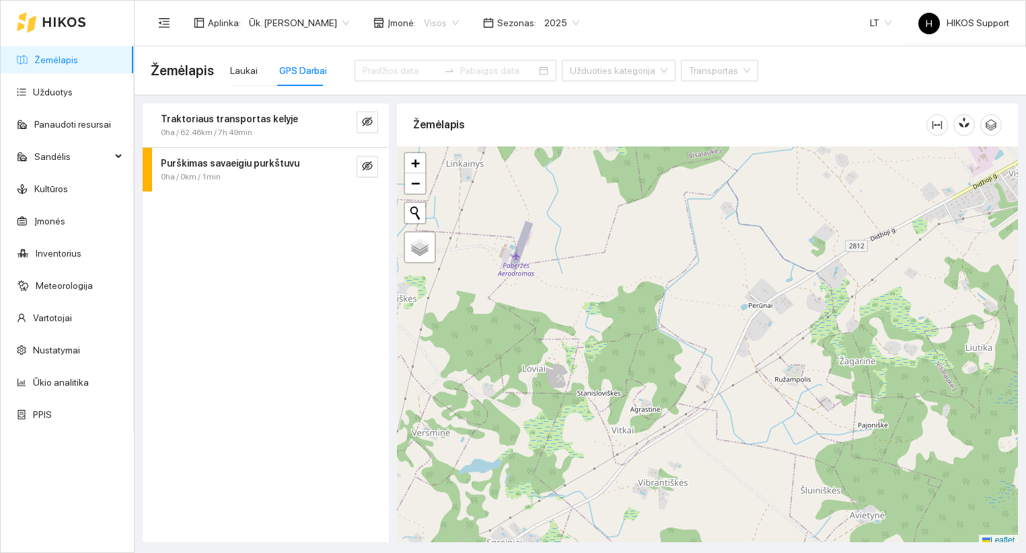
click at [449, 22] on span "Visos" at bounding box center [441, 23] width 35 height 20
click at [703, 47] on div "Žemėlapis Laukai GPS Darbai Užduoties kategorija Transportas" at bounding box center [580, 70] width 859 height 48
click at [364, 65] on input at bounding box center [400, 70] width 76 height 15
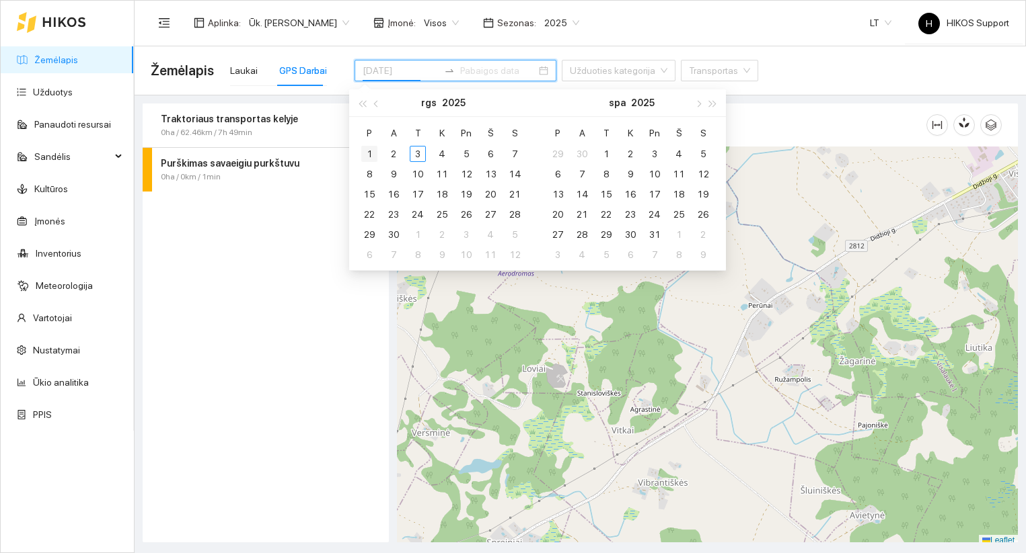
type input "[DATE]"
click at [367, 155] on div "1" at bounding box center [369, 154] width 16 height 16
type input "[DATE]"
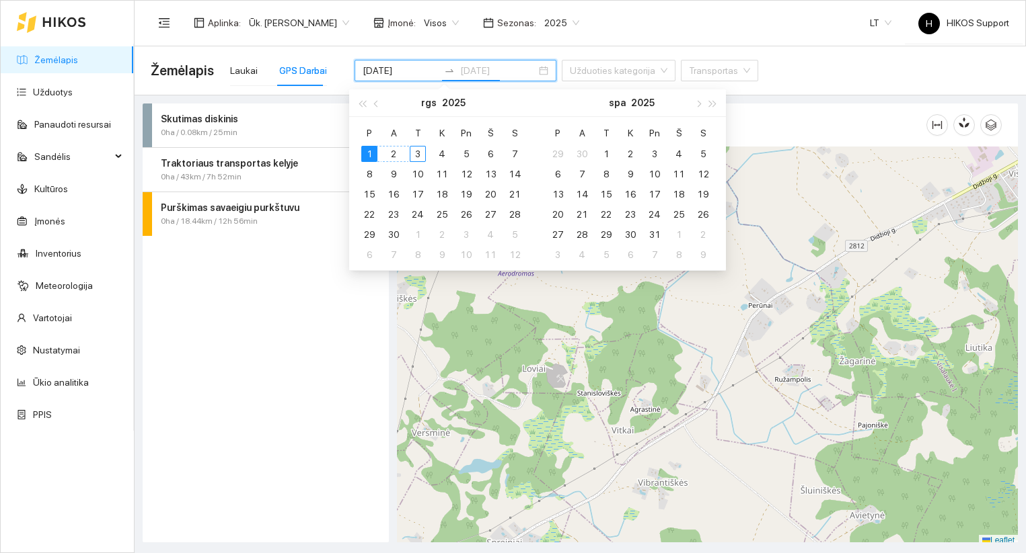
click at [417, 155] on div "3" at bounding box center [418, 154] width 16 height 16
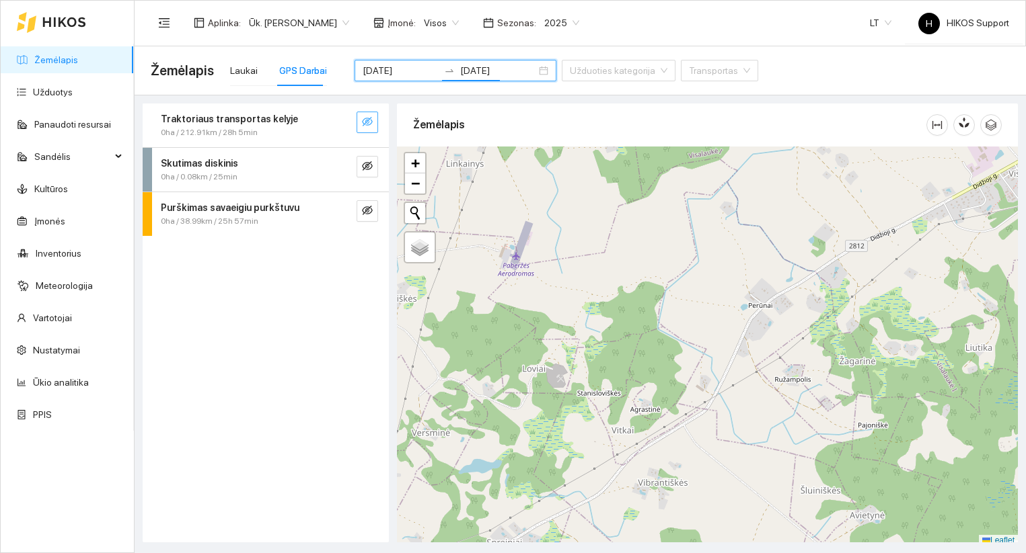
click at [363, 124] on icon "eye-invisible" at bounding box center [367, 121] width 11 height 9
click at [363, 169] on icon "eye-invisible" at bounding box center [367, 165] width 11 height 9
click at [369, 217] on span "eye-invisible" at bounding box center [367, 211] width 11 height 13
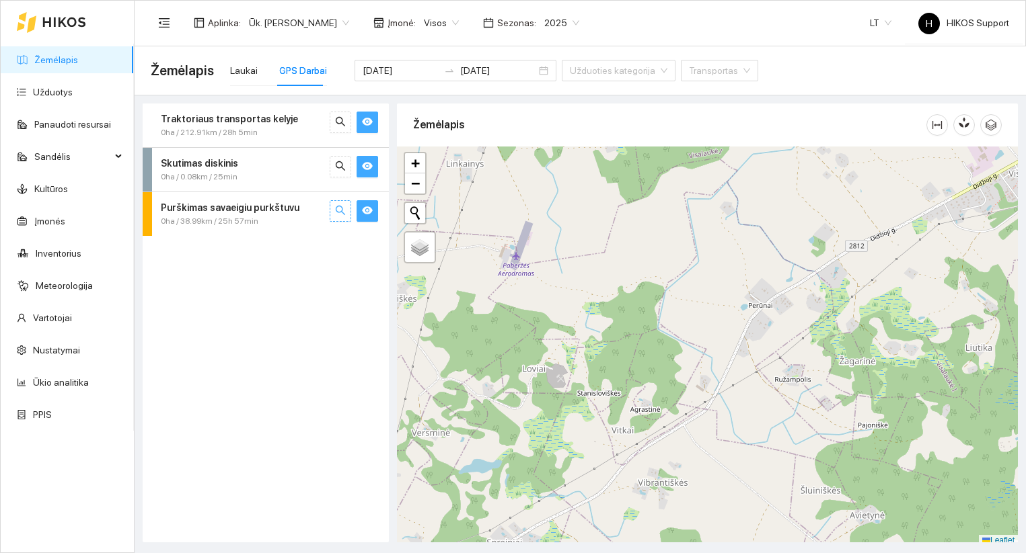
click at [340, 213] on icon "search" at bounding box center [340, 210] width 11 height 11
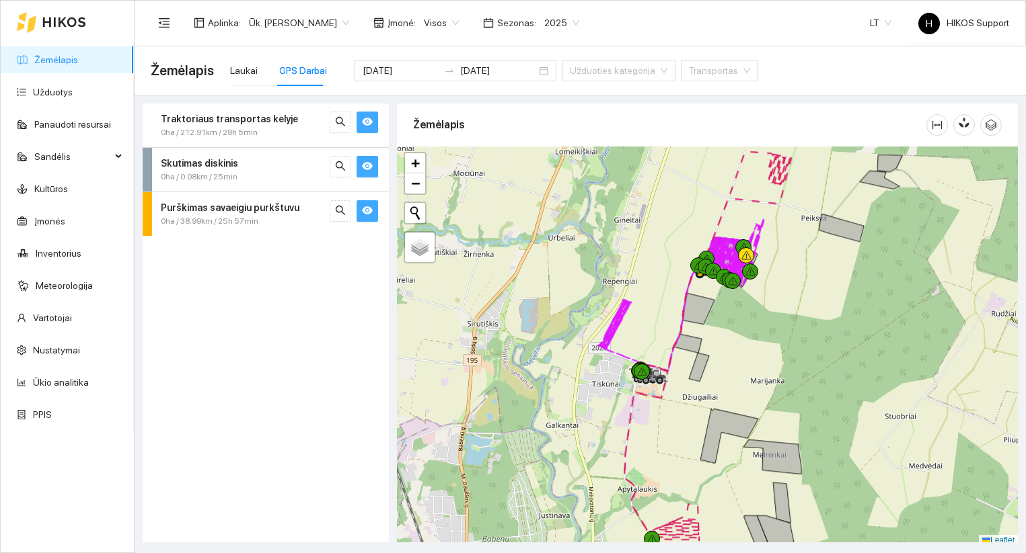
scroll to position [4, 0]
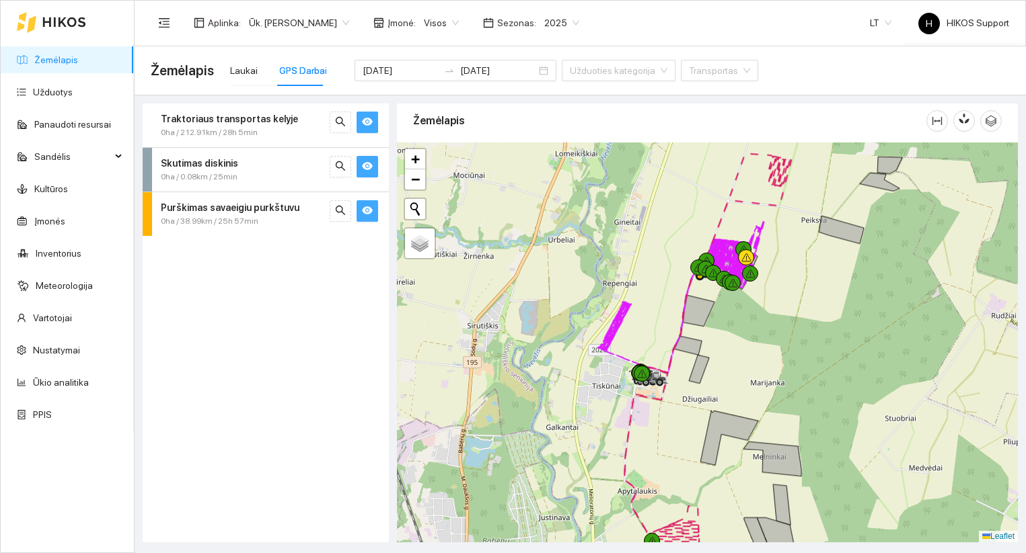
drag, startPoint x: 781, startPoint y: 235, endPoint x: 772, endPoint y: 303, distance: 67.8
click at [772, 303] on div at bounding box center [707, 343] width 621 height 400
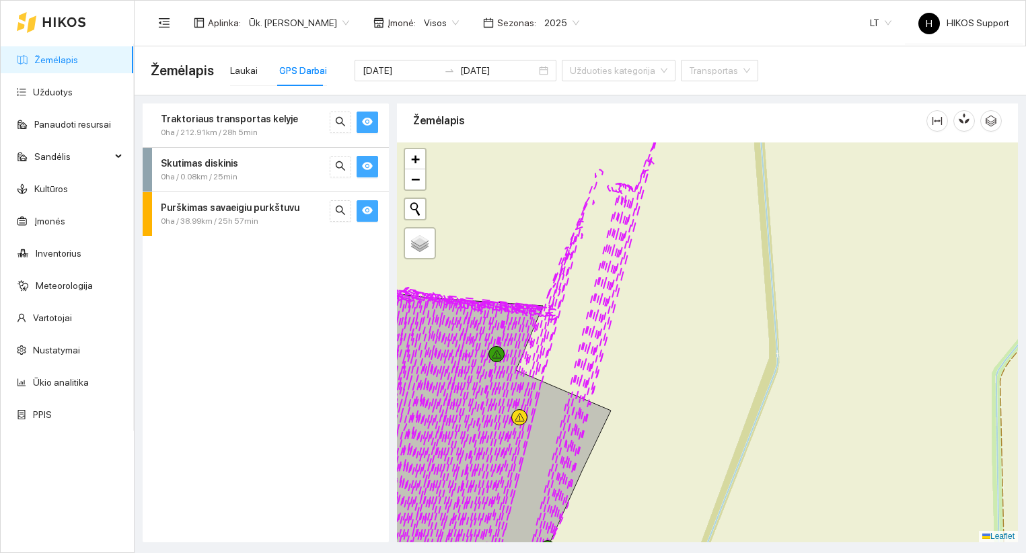
drag, startPoint x: 715, startPoint y: 479, endPoint x: 744, endPoint y: 327, distance: 154.7
click at [744, 327] on div at bounding box center [707, 343] width 621 height 400
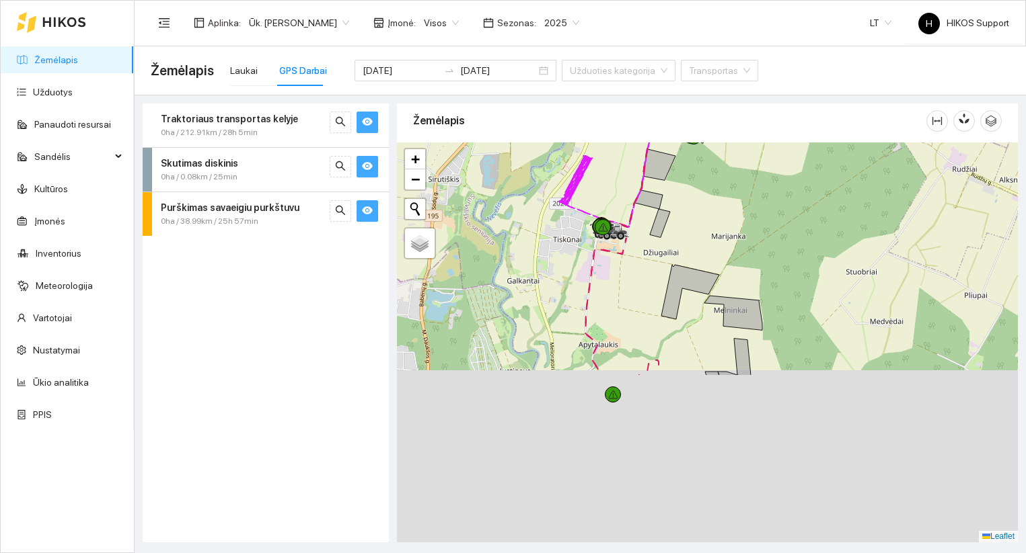
drag, startPoint x: 736, startPoint y: 424, endPoint x: 724, endPoint y: 184, distance: 240.4
click at [724, 186] on div at bounding box center [707, 343] width 621 height 400
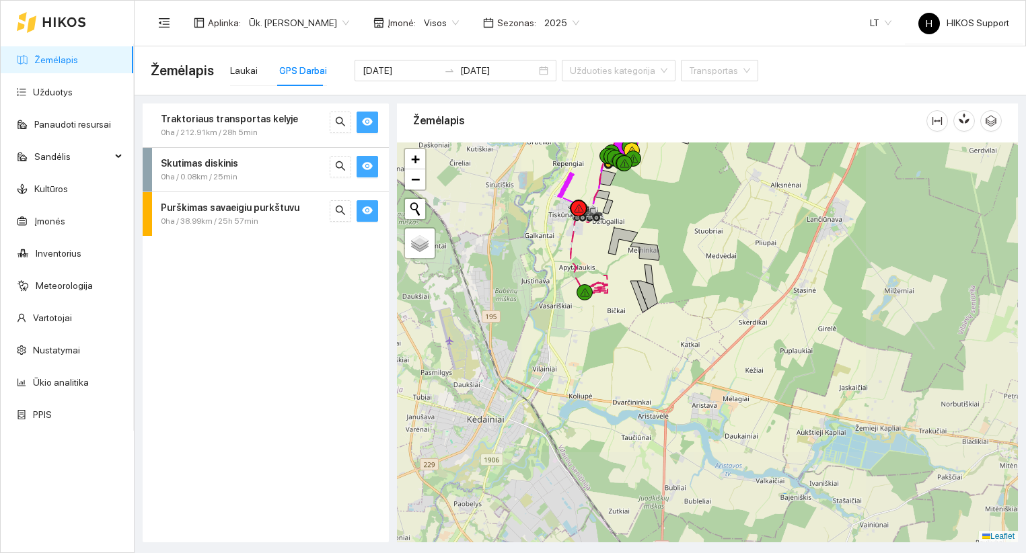
drag, startPoint x: 691, startPoint y: 226, endPoint x: 691, endPoint y: 354, distance: 127.8
click at [691, 354] on div at bounding box center [707, 343] width 621 height 400
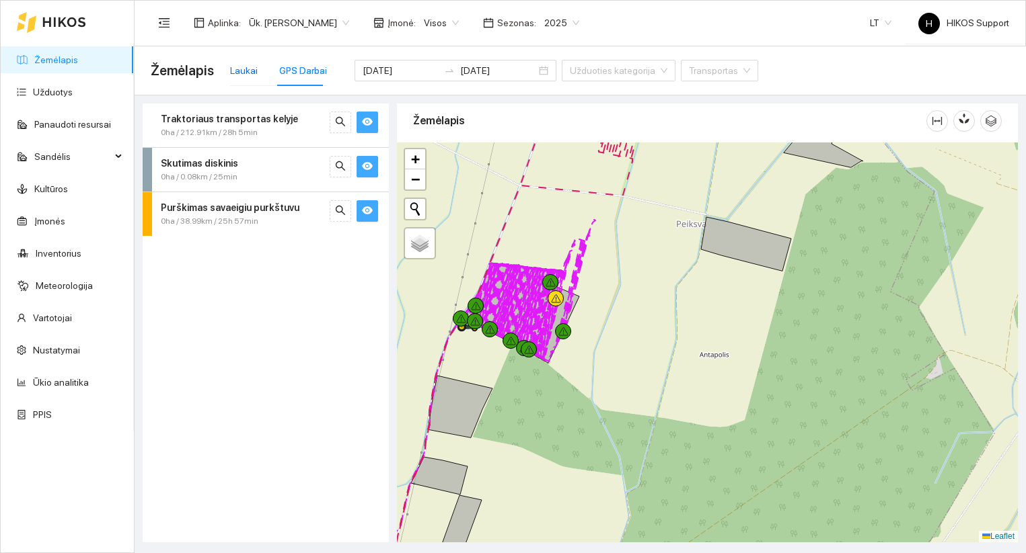
click at [251, 71] on div "Laukai" at bounding box center [244, 70] width 28 height 15
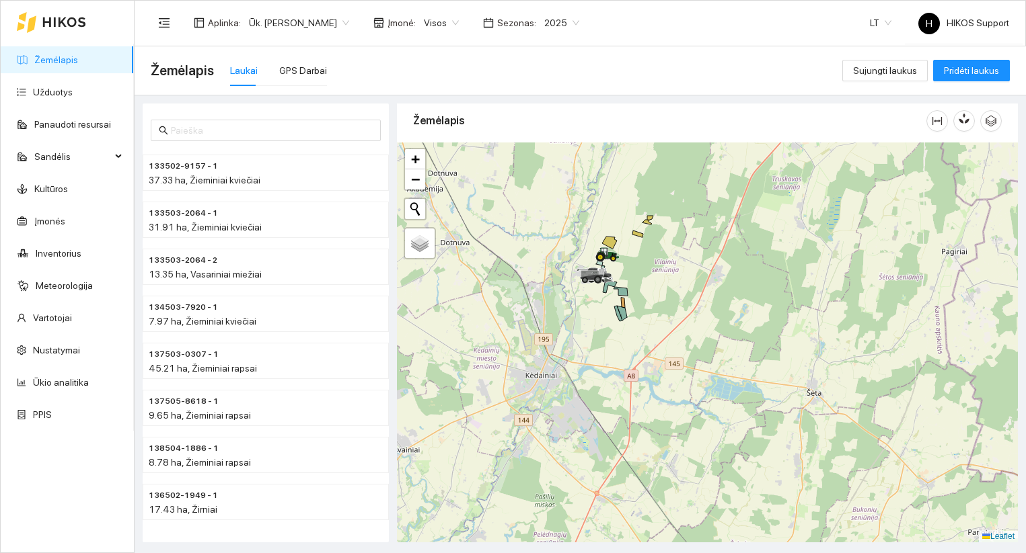
drag, startPoint x: 557, startPoint y: 449, endPoint x: 631, endPoint y: 295, distance: 170.8
click at [631, 295] on div at bounding box center [707, 343] width 621 height 400
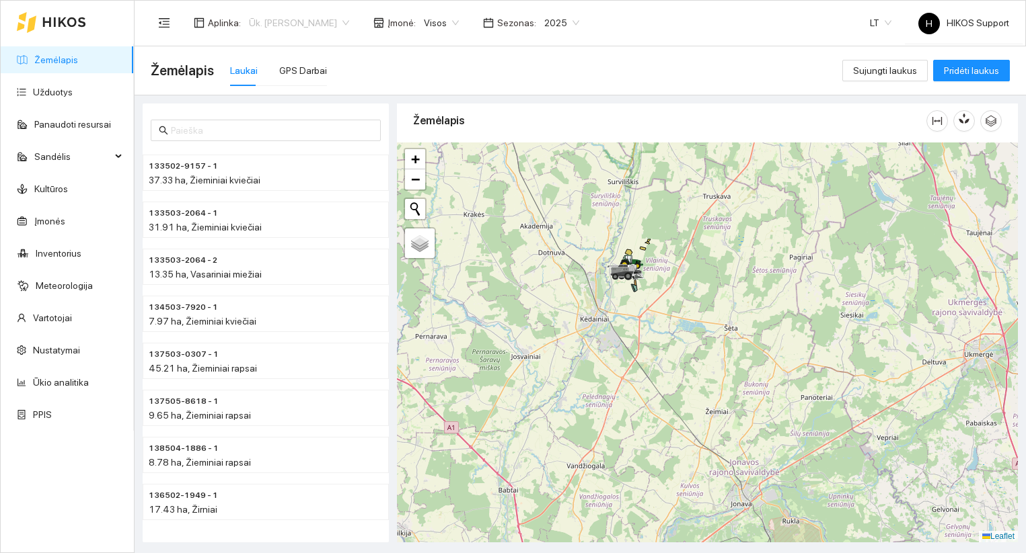
click at [309, 20] on span "Ūk. [PERSON_NAME]" at bounding box center [299, 23] width 100 height 20
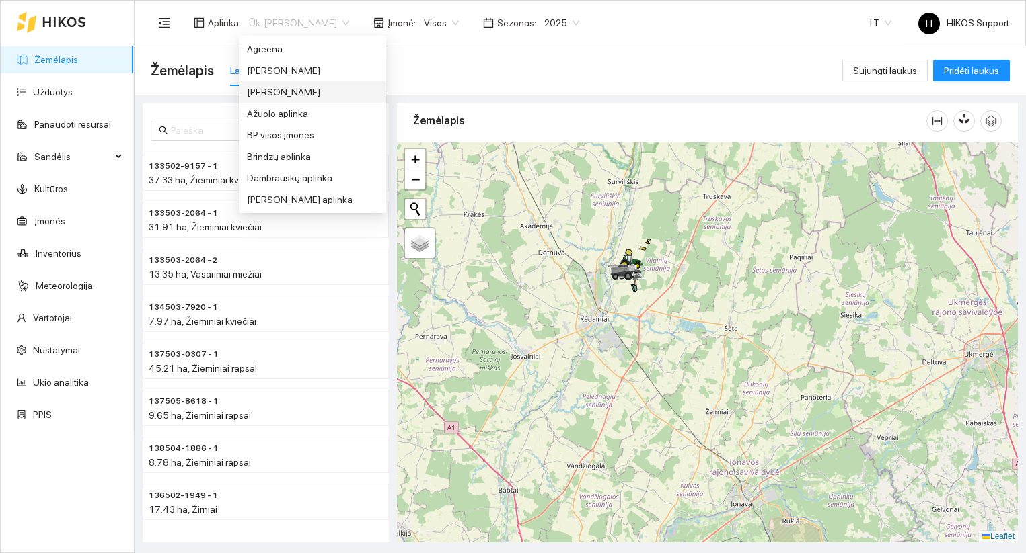
click at [293, 89] on div "[PERSON_NAME]" at bounding box center [312, 92] width 131 height 15
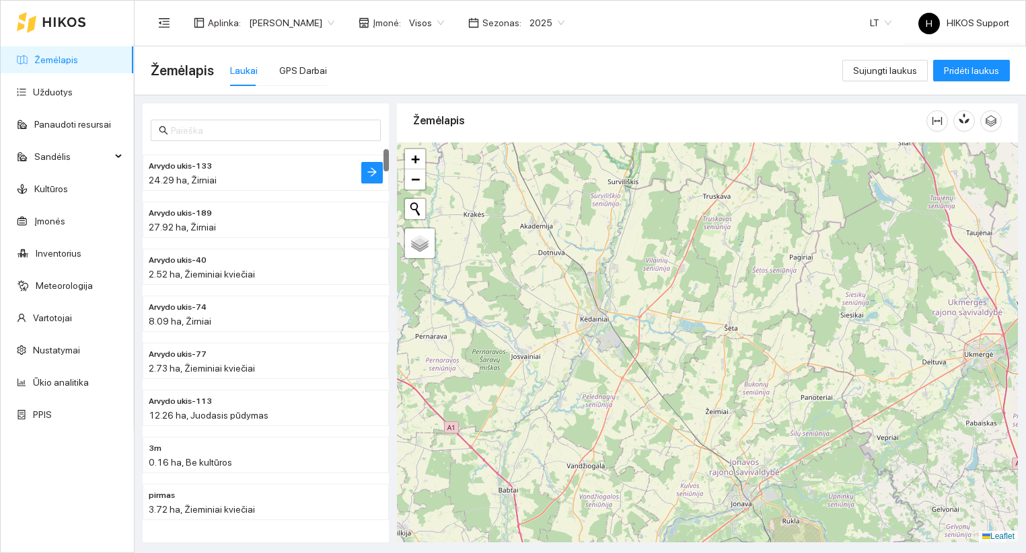
click at [252, 171] on h4 "Arvydo ukis-133" at bounding box center [239, 165] width 180 height 15
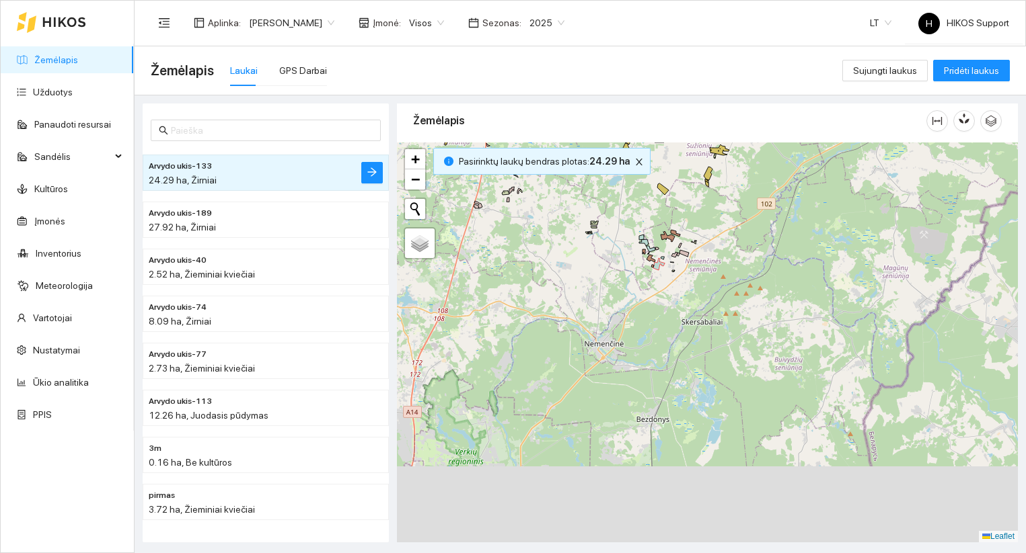
drag, startPoint x: 599, startPoint y: 309, endPoint x: 653, endPoint y: 190, distance: 131.5
click at [653, 190] on div at bounding box center [707, 343] width 621 height 400
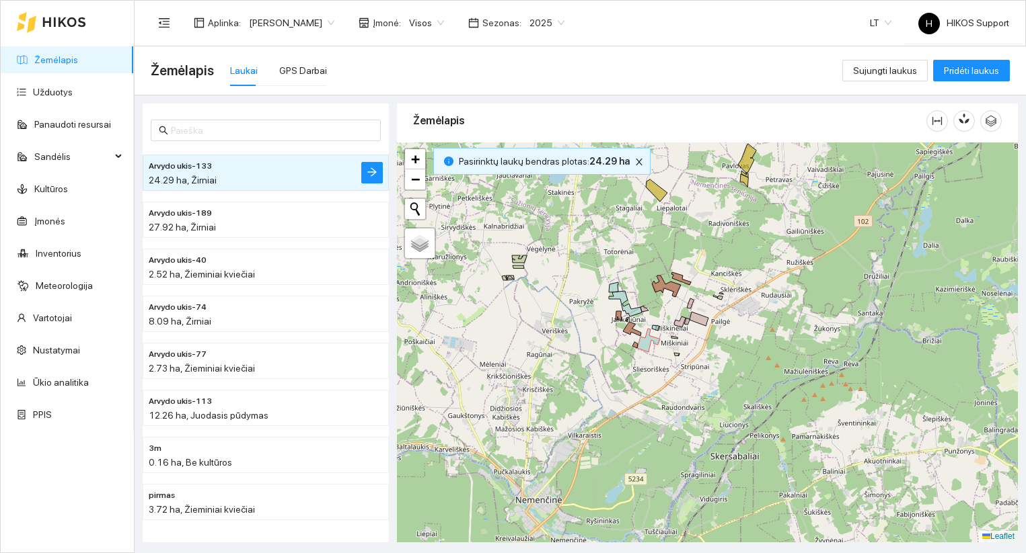
click at [542, 15] on span "2025" at bounding box center [546, 23] width 35 height 20
click at [539, 184] on div "2026" at bounding box center [535, 178] width 35 height 15
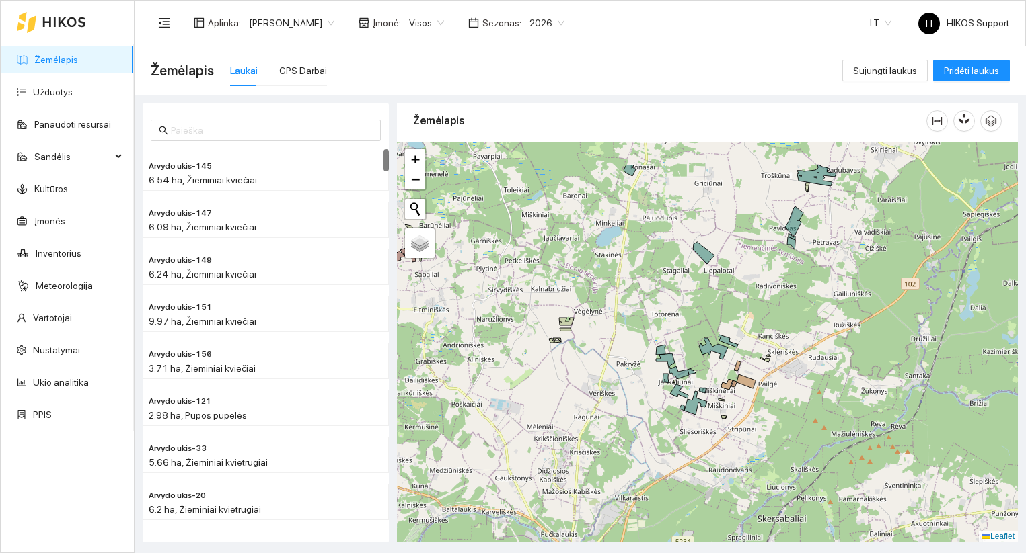
drag, startPoint x: 603, startPoint y: 253, endPoint x: 668, endPoint y: 344, distance: 112.7
click at [668, 344] on div at bounding box center [707, 343] width 621 height 400
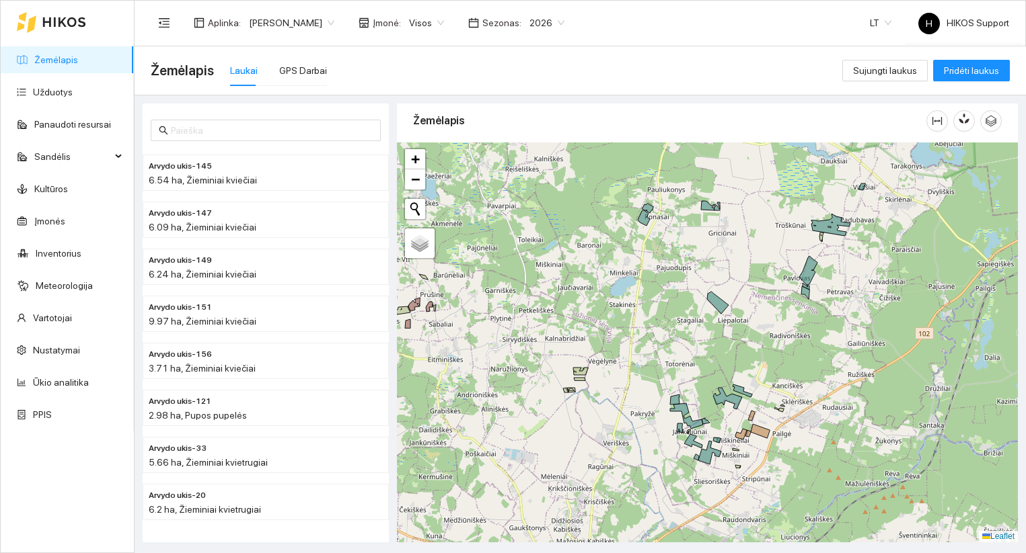
drag, startPoint x: 603, startPoint y: 299, endPoint x: 633, endPoint y: 323, distance: 38.9
click at [633, 323] on div at bounding box center [707, 343] width 621 height 400
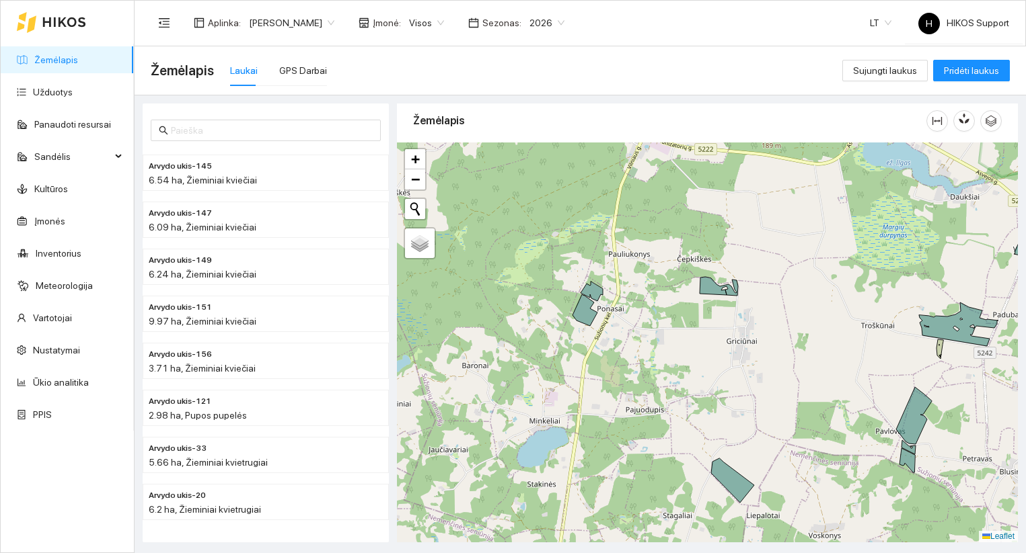
drag, startPoint x: 794, startPoint y: 377, endPoint x: 754, endPoint y: 318, distance: 70.7
click at [754, 318] on div at bounding box center [707, 343] width 621 height 400
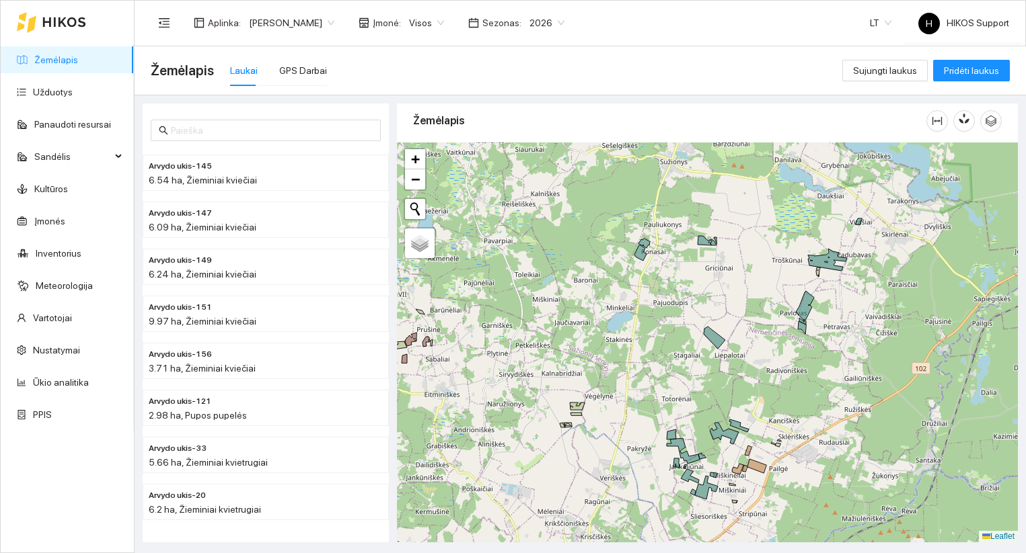
drag, startPoint x: 785, startPoint y: 490, endPoint x: 785, endPoint y: 465, distance: 24.9
click at [785, 465] on div at bounding box center [707, 343] width 621 height 400
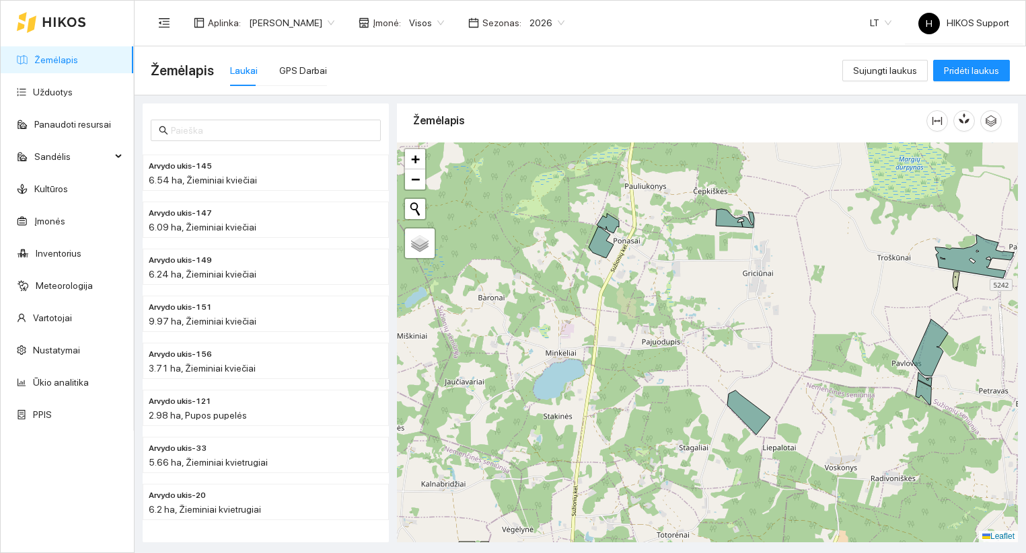
drag, startPoint x: 823, startPoint y: 371, endPoint x: 730, endPoint y: 297, distance: 118.3
click at [730, 297] on div at bounding box center [707, 343] width 621 height 400
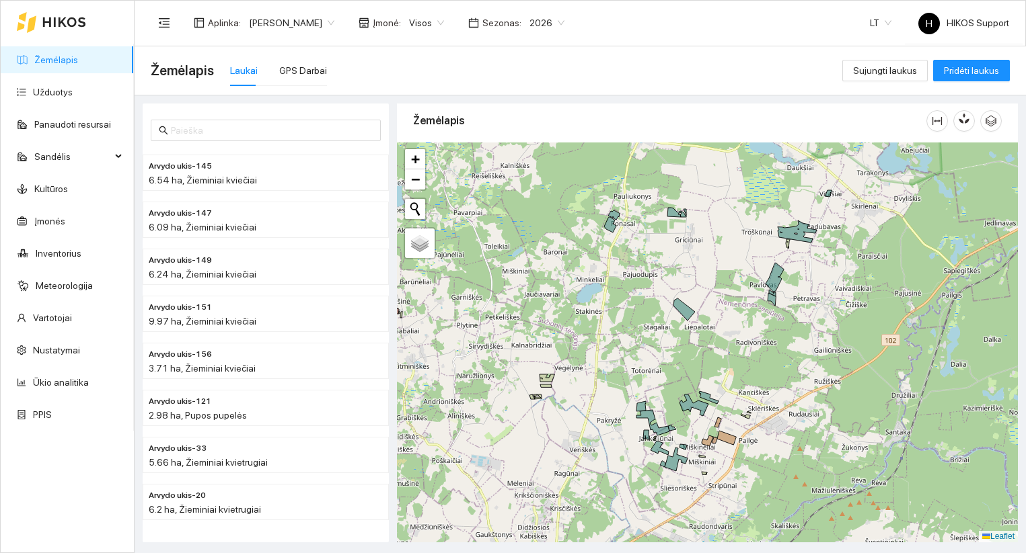
drag, startPoint x: 566, startPoint y: 299, endPoint x: 757, endPoint y: 360, distance: 201.4
click at [757, 360] on div at bounding box center [707, 343] width 621 height 400
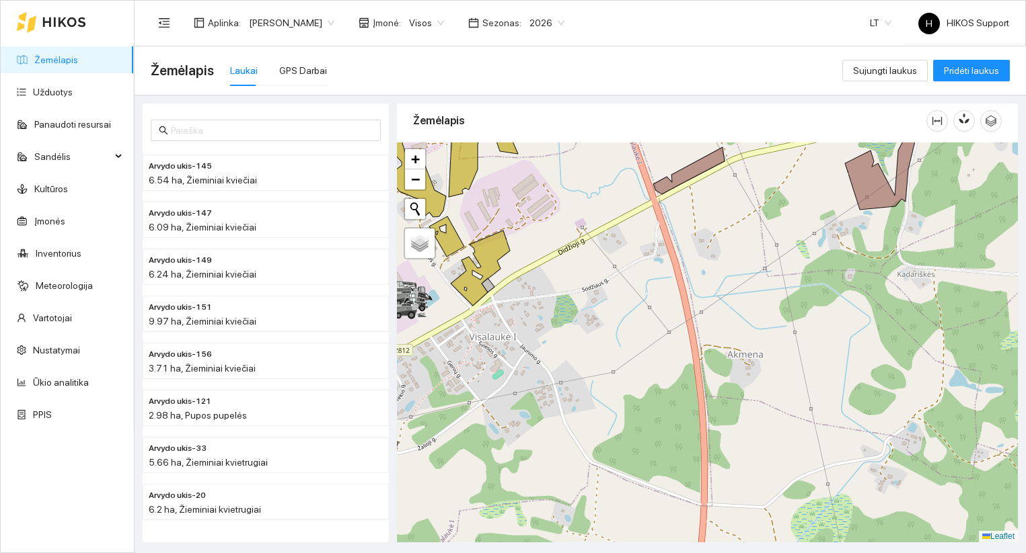
drag, startPoint x: 536, startPoint y: 194, endPoint x: 662, endPoint y: 290, distance: 158.4
click at [662, 290] on div at bounding box center [707, 343] width 621 height 400
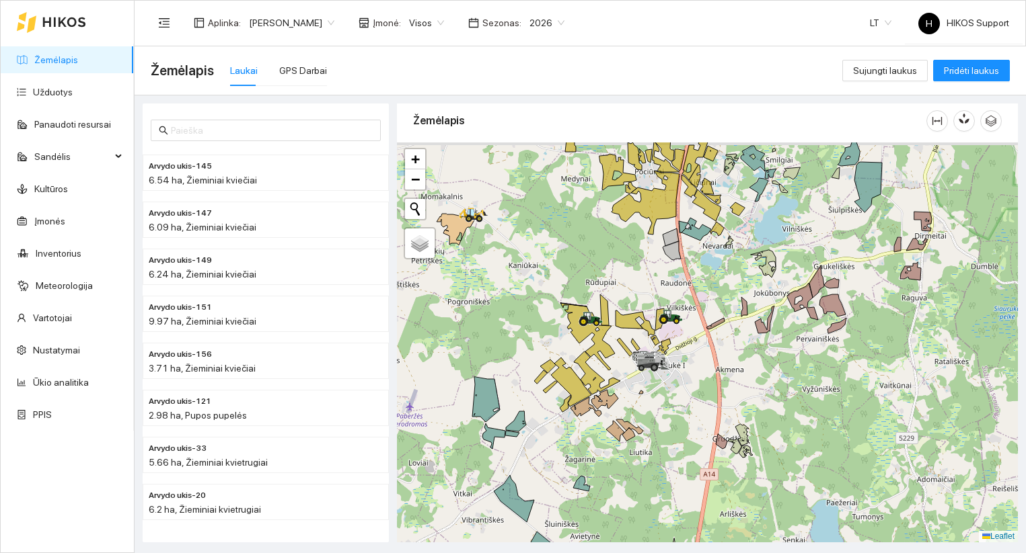
drag, startPoint x: 629, startPoint y: 383, endPoint x: 666, endPoint y: 419, distance: 51.8
click at [666, 419] on div at bounding box center [707, 343] width 621 height 400
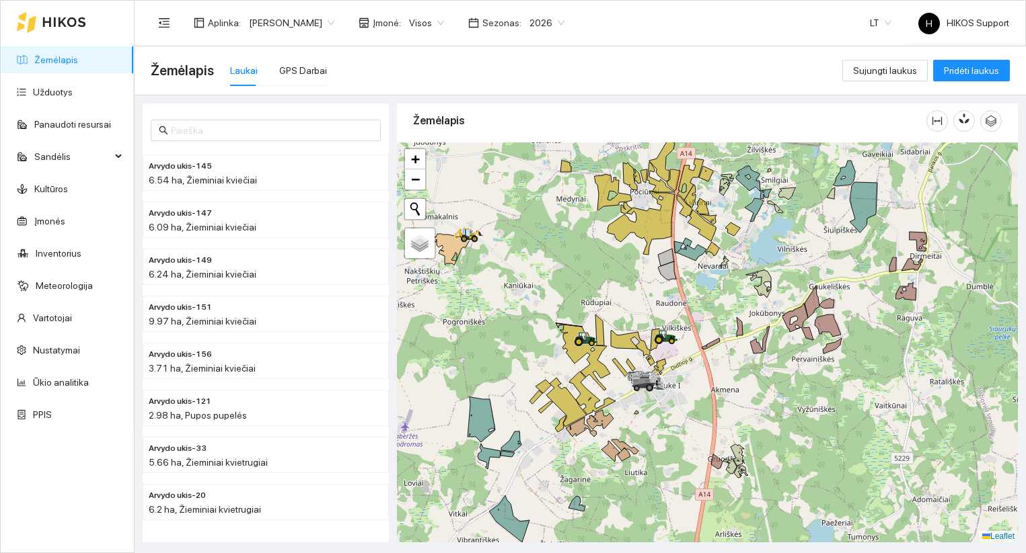
drag, startPoint x: 707, startPoint y: 351, endPoint x: 641, endPoint y: 384, distance: 73.7
click at [641, 384] on div at bounding box center [707, 343] width 621 height 400
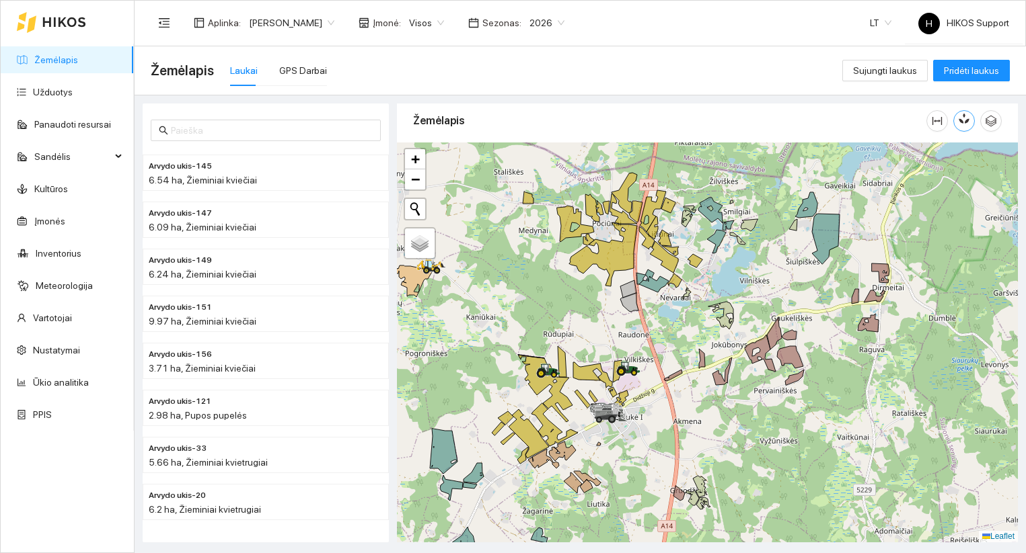
click at [967, 123] on icon "button" at bounding box center [965, 118] width 7 height 11
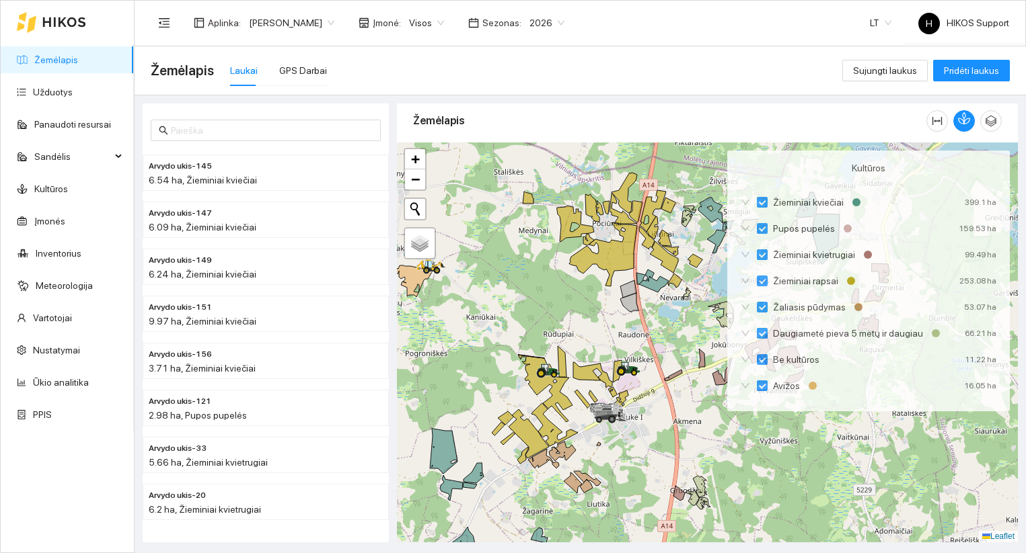
click at [822, 436] on div at bounding box center [707, 343] width 621 height 400
click at [773, 439] on div at bounding box center [707, 343] width 621 height 400
click at [701, 161] on div at bounding box center [707, 343] width 621 height 400
click at [969, 118] on icon "button" at bounding box center [964, 118] width 12 height 12
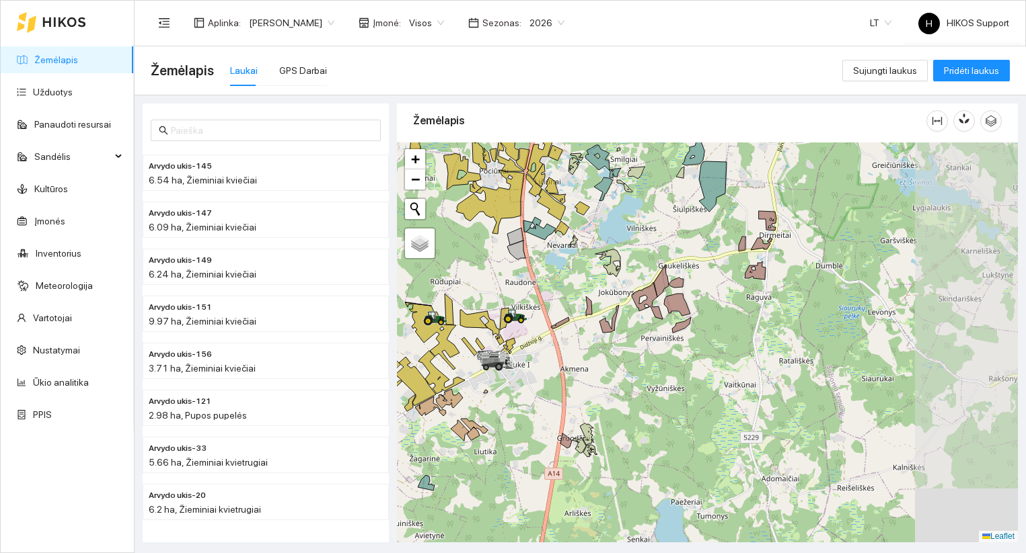
drag, startPoint x: 873, startPoint y: 291, endPoint x: 726, endPoint y: 208, distance: 168.6
click at [751, 238] on icon at bounding box center [762, 244] width 22 height 12
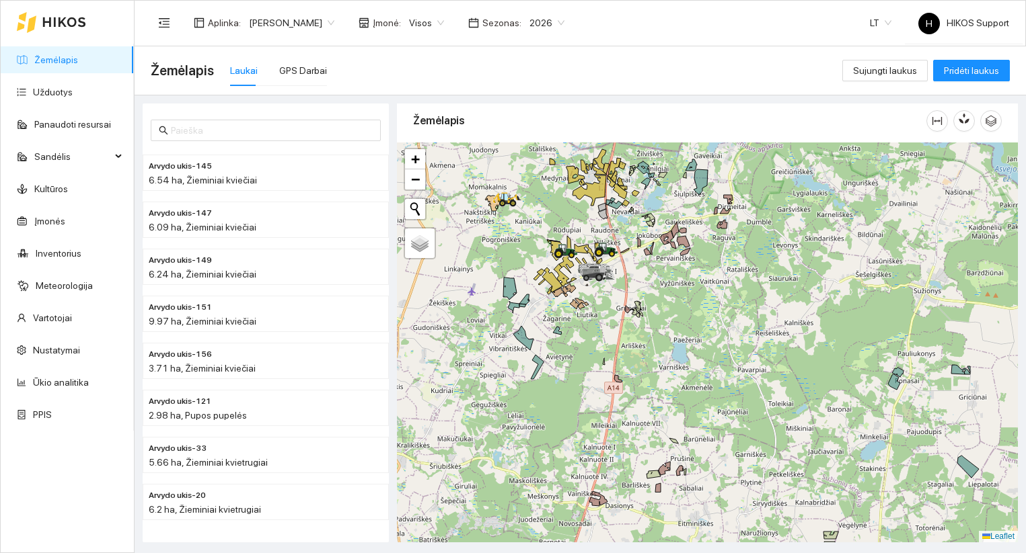
drag, startPoint x: 693, startPoint y: 475, endPoint x: 730, endPoint y: 381, distance: 101.2
click at [730, 381] on div at bounding box center [707, 343] width 621 height 400
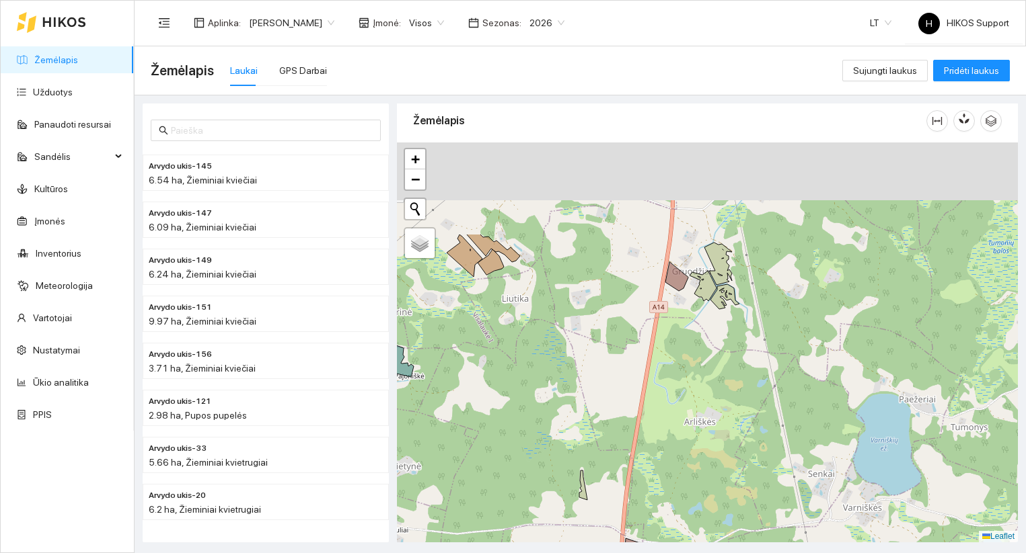
drag, startPoint x: 697, startPoint y: 205, endPoint x: 697, endPoint y: 369, distance: 163.4
click at [697, 369] on div at bounding box center [707, 343] width 621 height 400
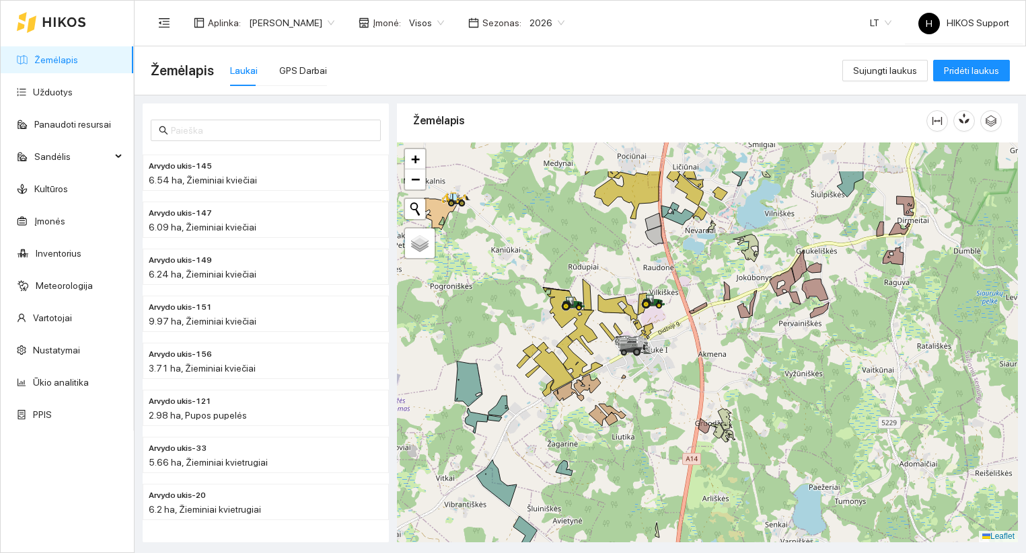
drag, startPoint x: 621, startPoint y: 377, endPoint x: 605, endPoint y: 482, distance: 106.0
click at [605, 482] on div at bounding box center [707, 343] width 621 height 400
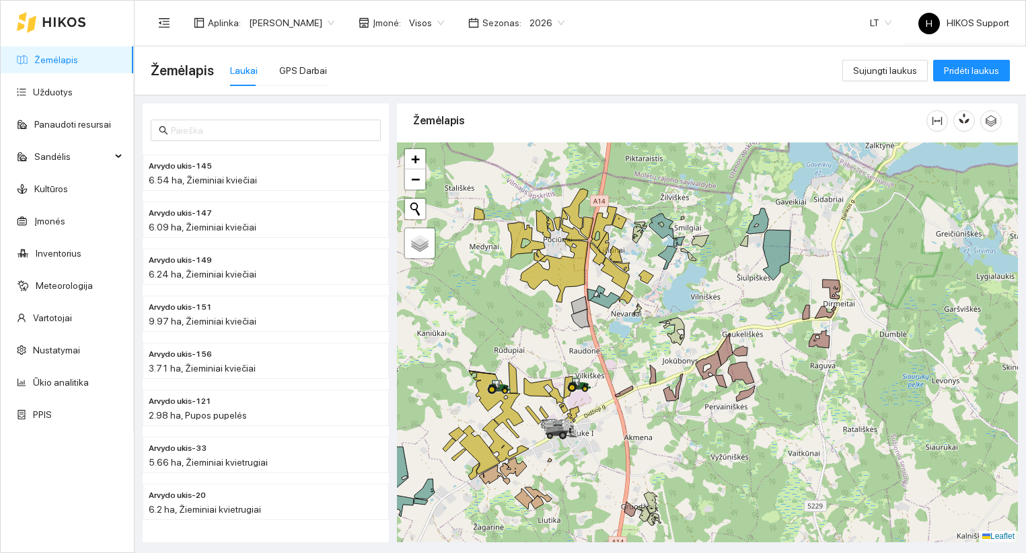
drag, startPoint x: 742, startPoint y: 473, endPoint x: 716, endPoint y: 385, distance: 91.9
click at [716, 385] on div at bounding box center [707, 343] width 621 height 400
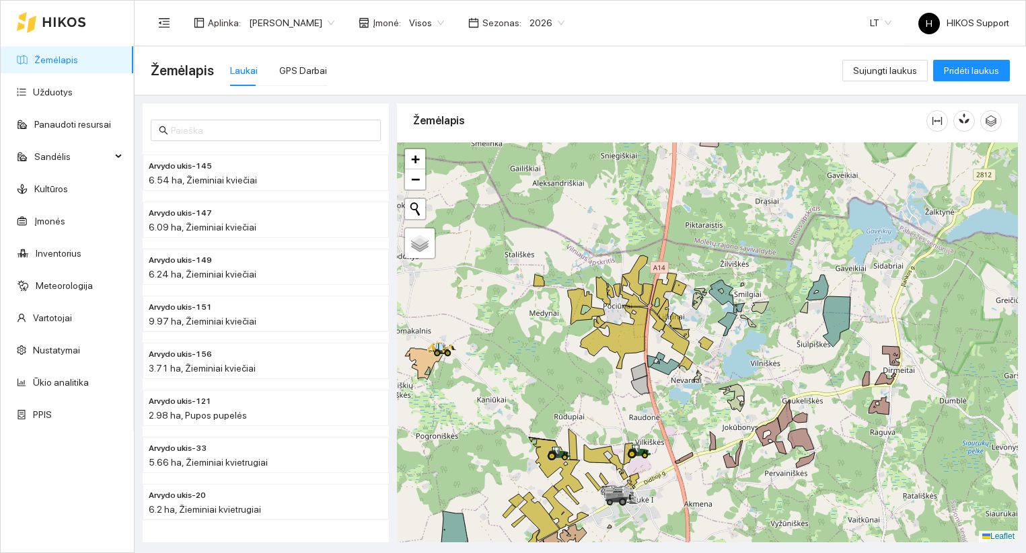
drag, startPoint x: 690, startPoint y: 440, endPoint x: 695, endPoint y: 352, distance: 88.3
click at [695, 352] on div at bounding box center [707, 343] width 621 height 400
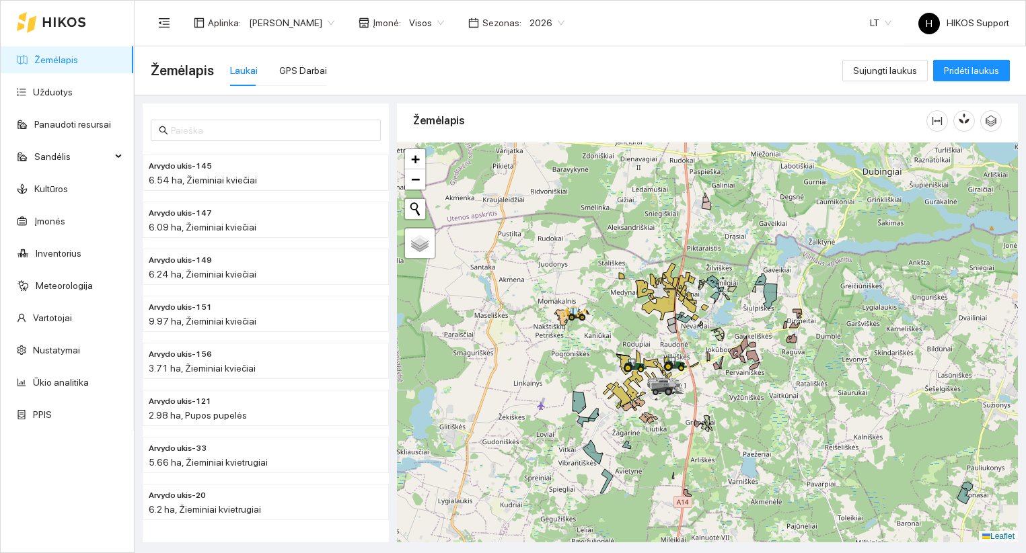
drag, startPoint x: 688, startPoint y: 488, endPoint x: 688, endPoint y: 440, distance: 48.4
click at [688, 440] on div at bounding box center [707, 343] width 621 height 400
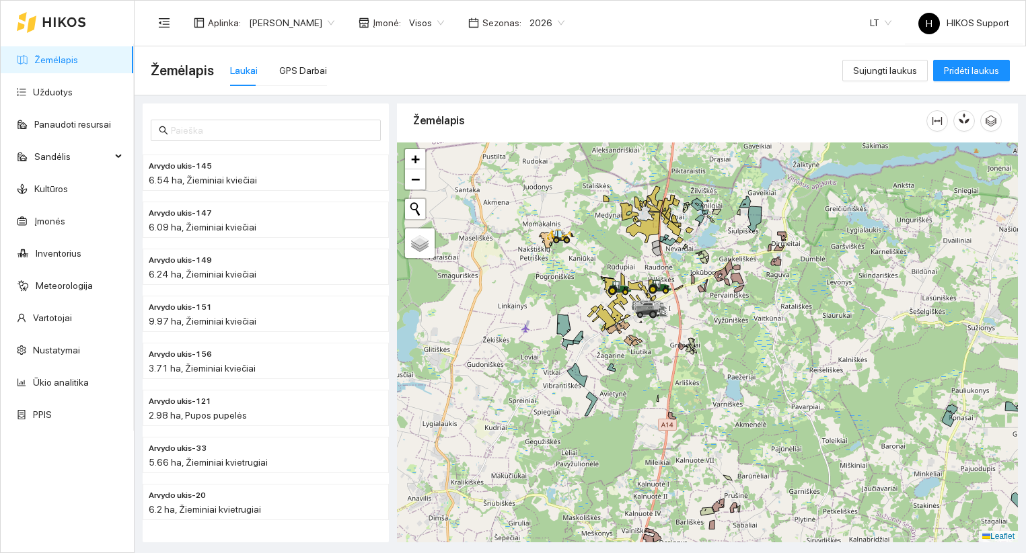
drag, startPoint x: 679, startPoint y: 449, endPoint x: 657, endPoint y: 412, distance: 43.4
click at [657, 412] on div at bounding box center [707, 343] width 621 height 400
